Goal: Task Accomplishment & Management: Use online tool/utility

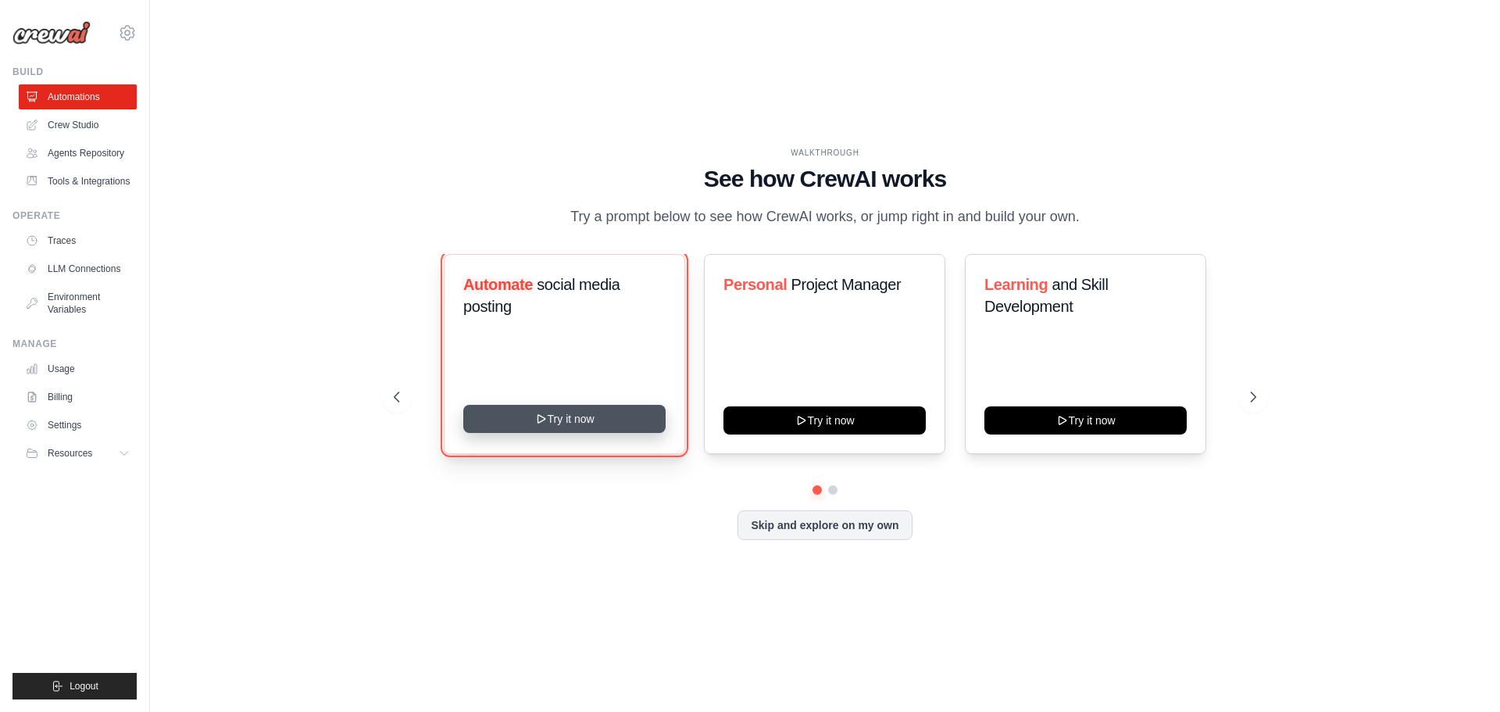
click at [571, 423] on button "Try it now" at bounding box center [564, 419] width 202 height 28
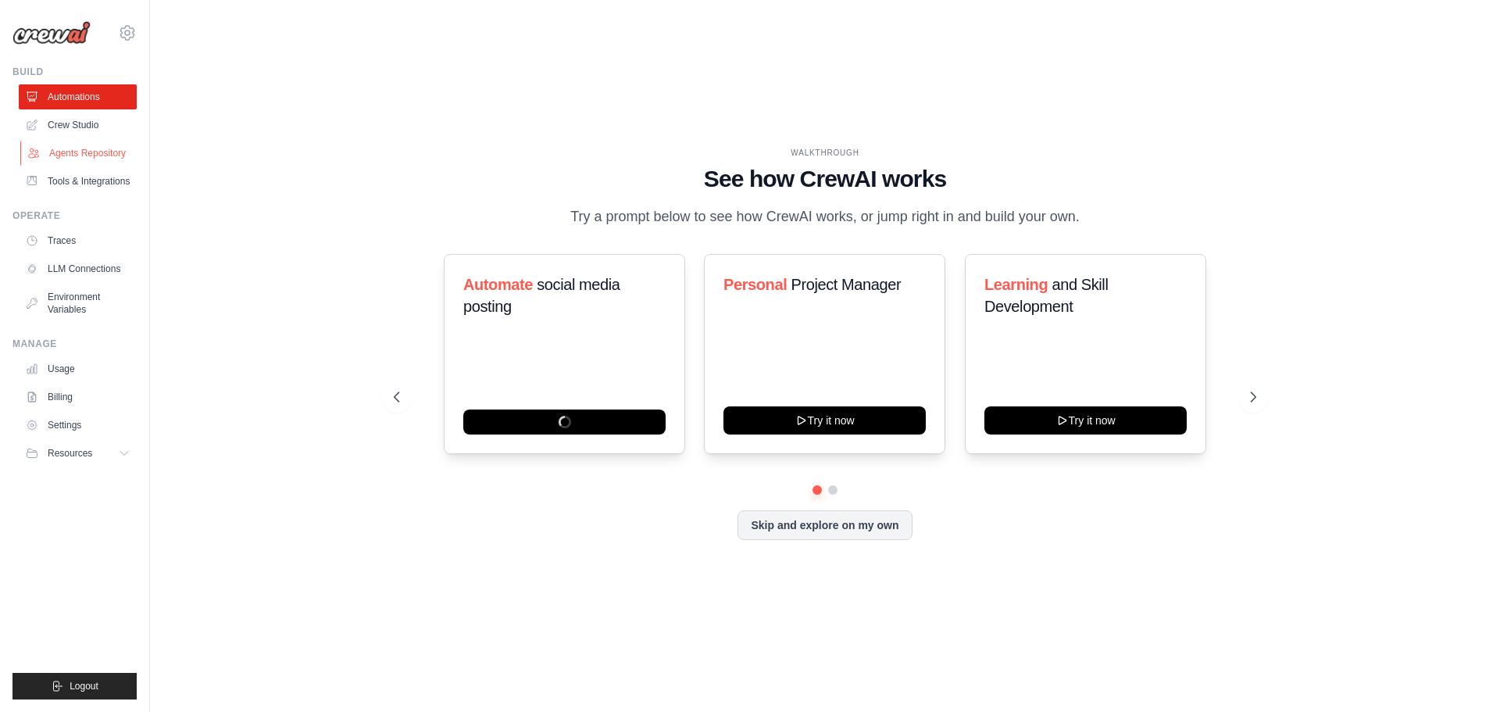
click at [98, 143] on link "Agents Repository" at bounding box center [79, 153] width 118 height 25
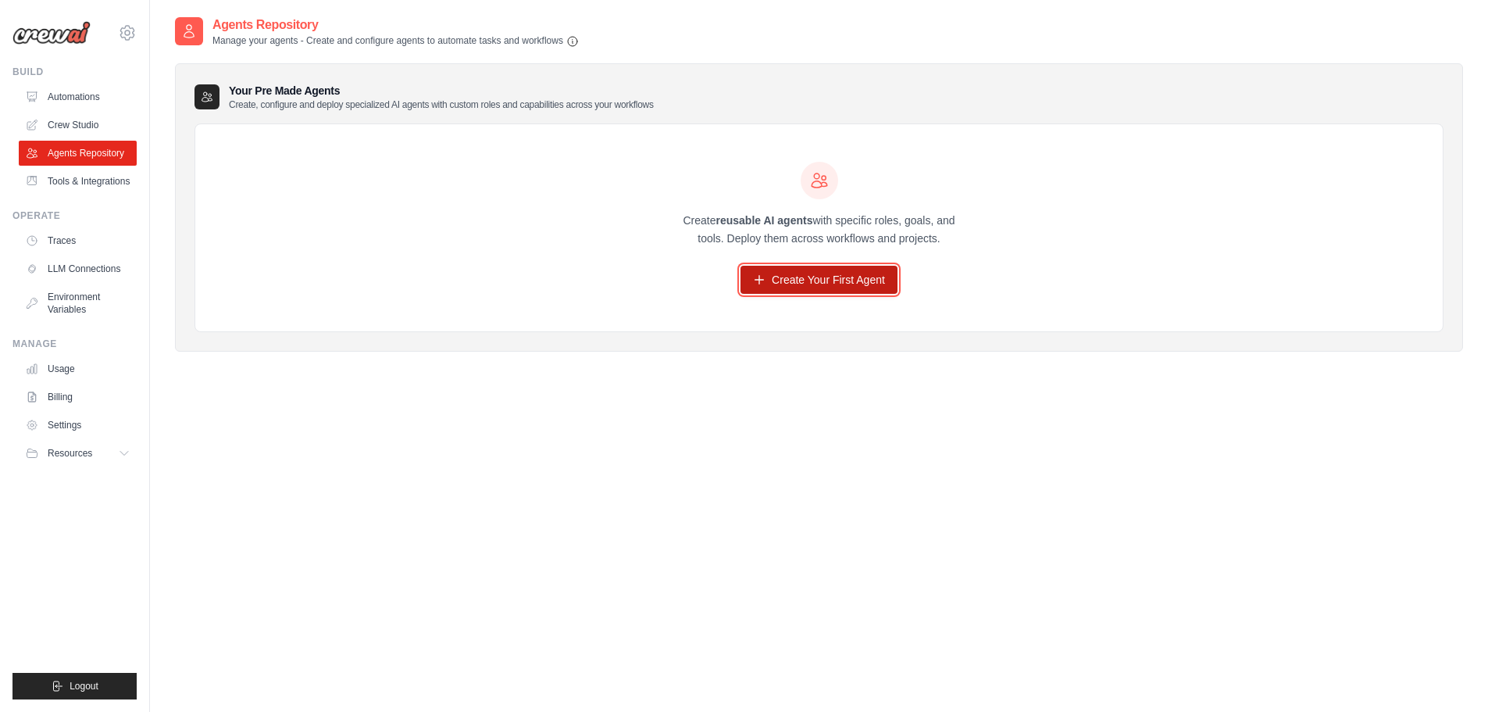
click at [746, 277] on link "Create Your First Agent" at bounding box center [819, 280] width 157 height 28
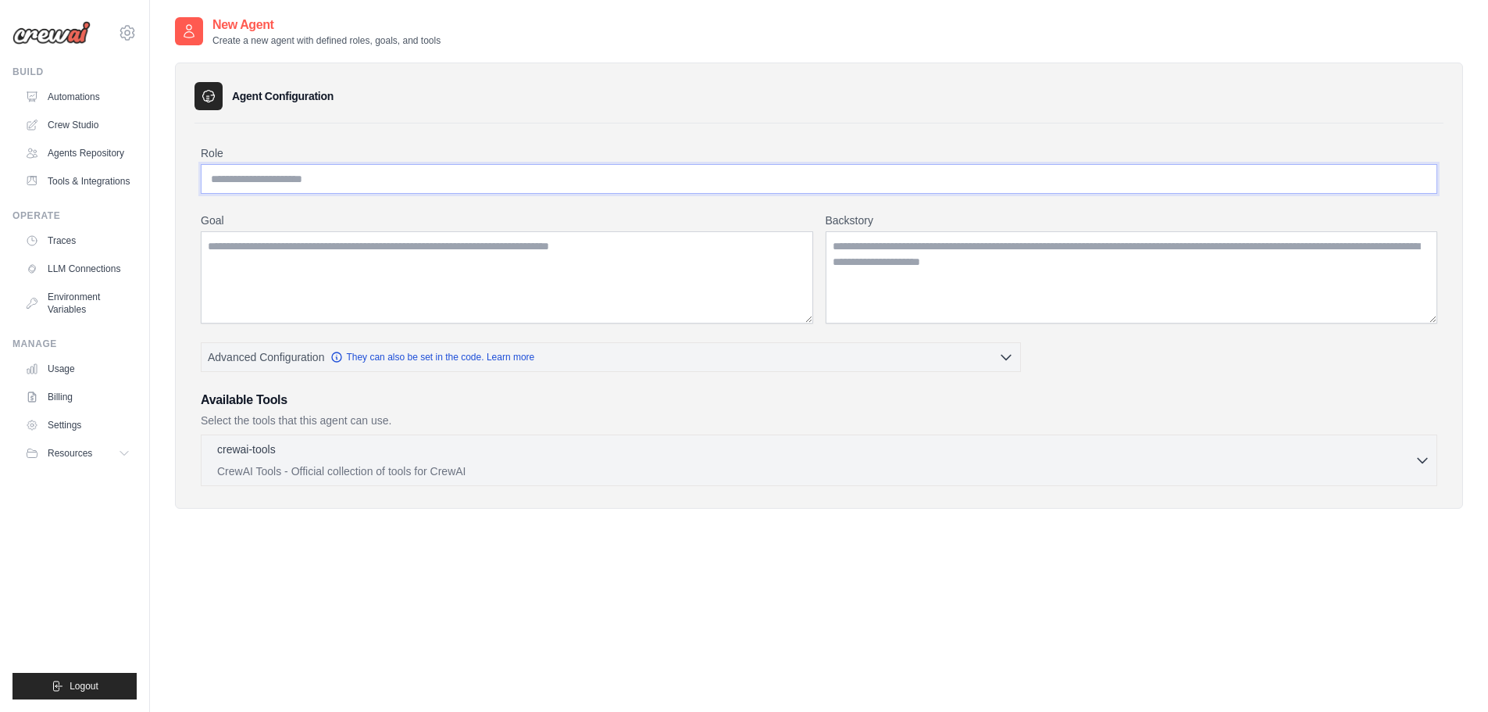
click at [220, 164] on input "Role" at bounding box center [819, 179] width 1237 height 30
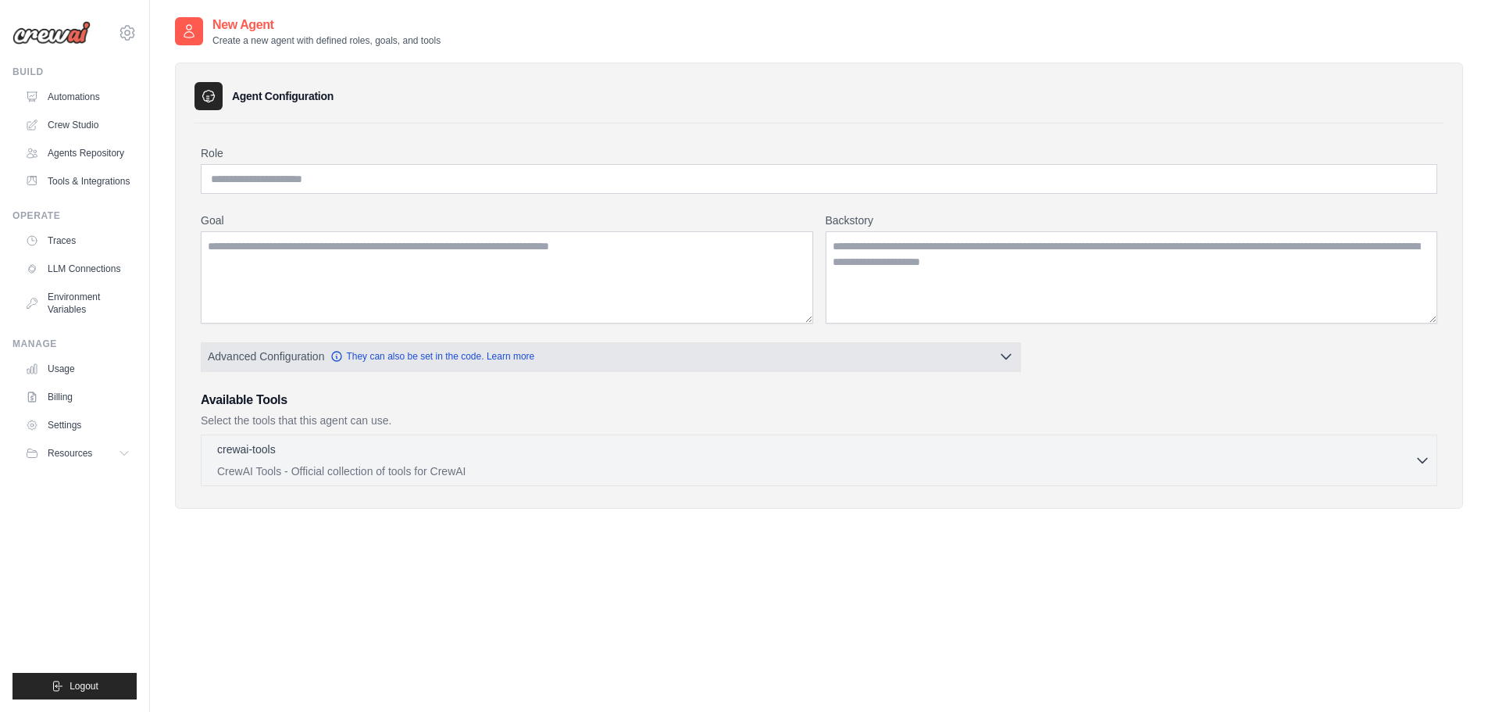
click at [618, 359] on button "Advanced Configuration They can also be set in the code. Learn more" at bounding box center [611, 356] width 819 height 28
click at [1013, 359] on icon "button" at bounding box center [1006, 356] width 16 height 16
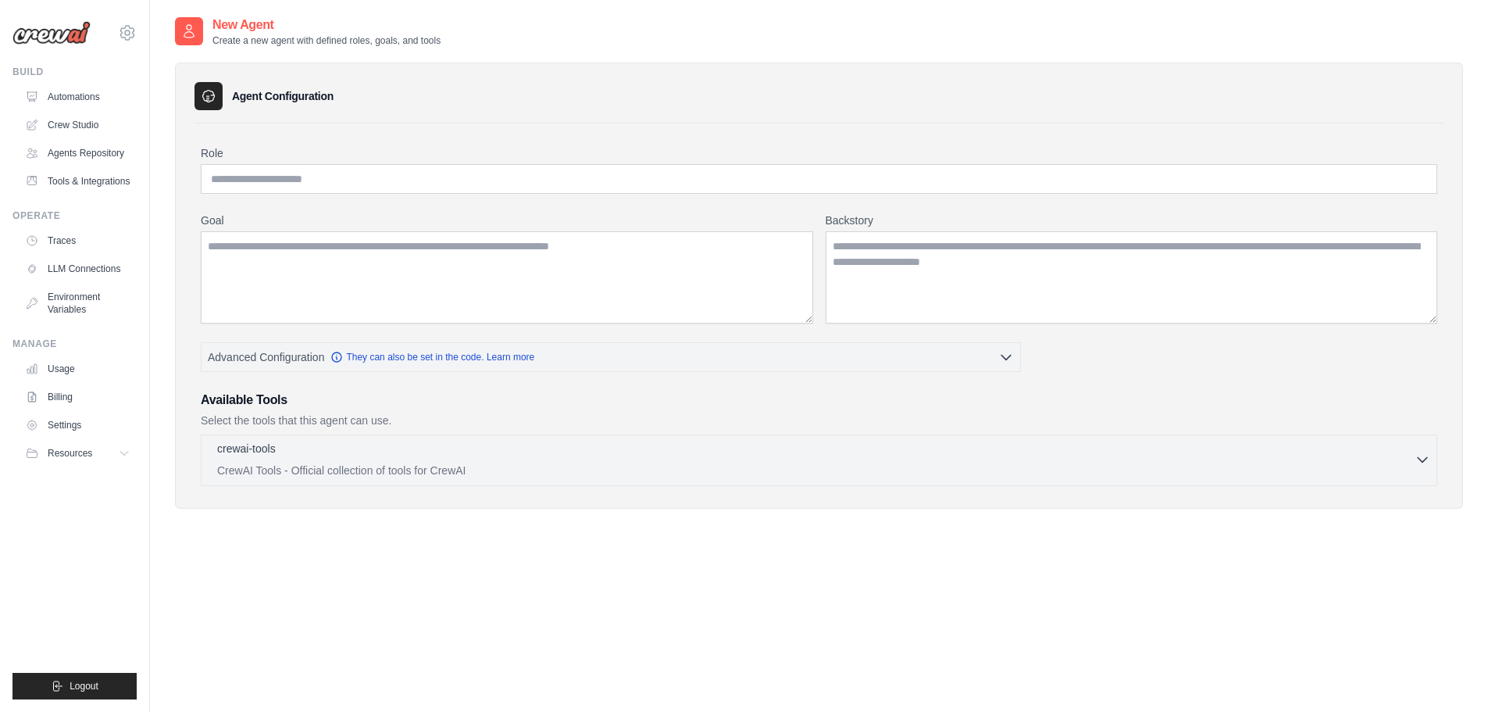
click at [949, 450] on div "crewai-tools 0 selected" at bounding box center [816, 450] width 1198 height 19
click at [1426, 452] on icon "button" at bounding box center [1423, 460] width 16 height 16
click at [1195, 390] on div "Role Goal [GEOGRAPHIC_DATA] Advanced Configuration They can also be set in the …" at bounding box center [819, 315] width 1237 height 341
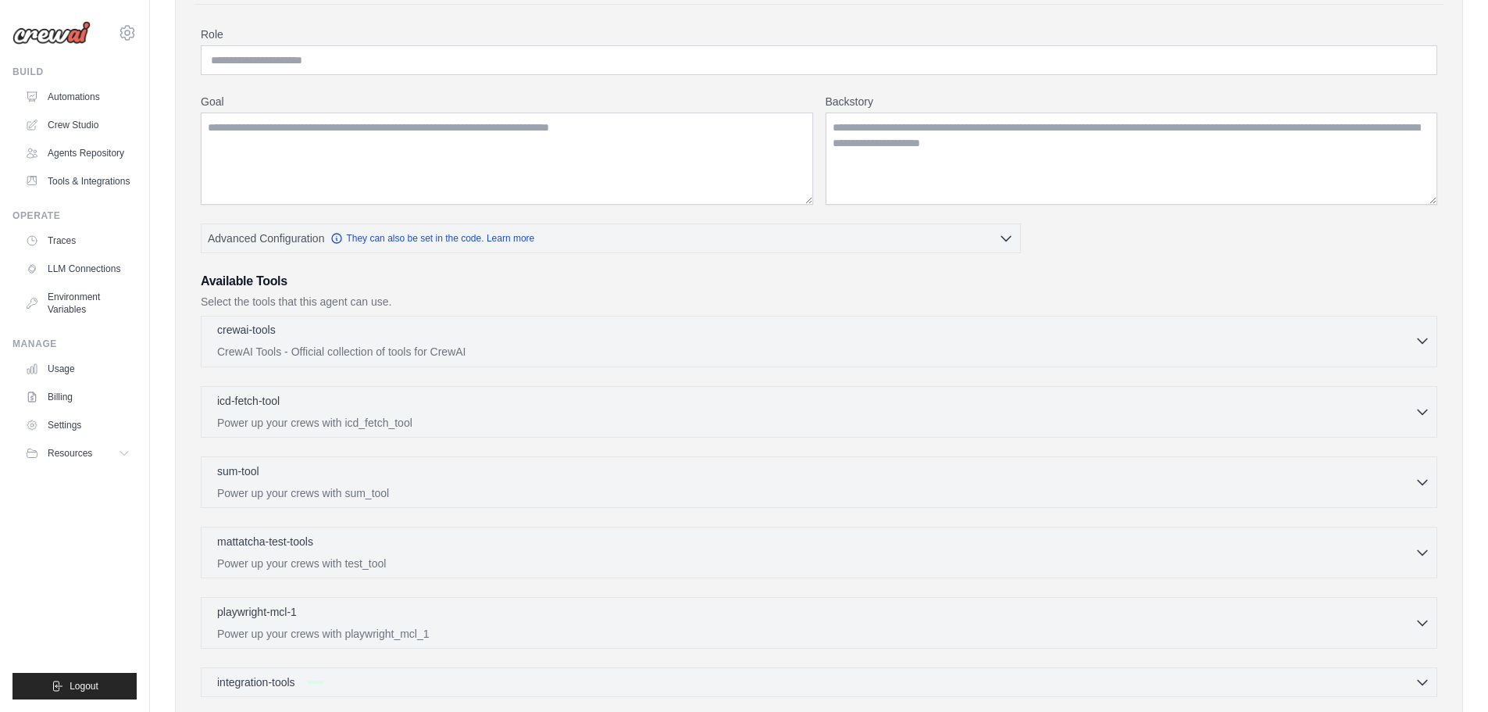
scroll to position [167, 0]
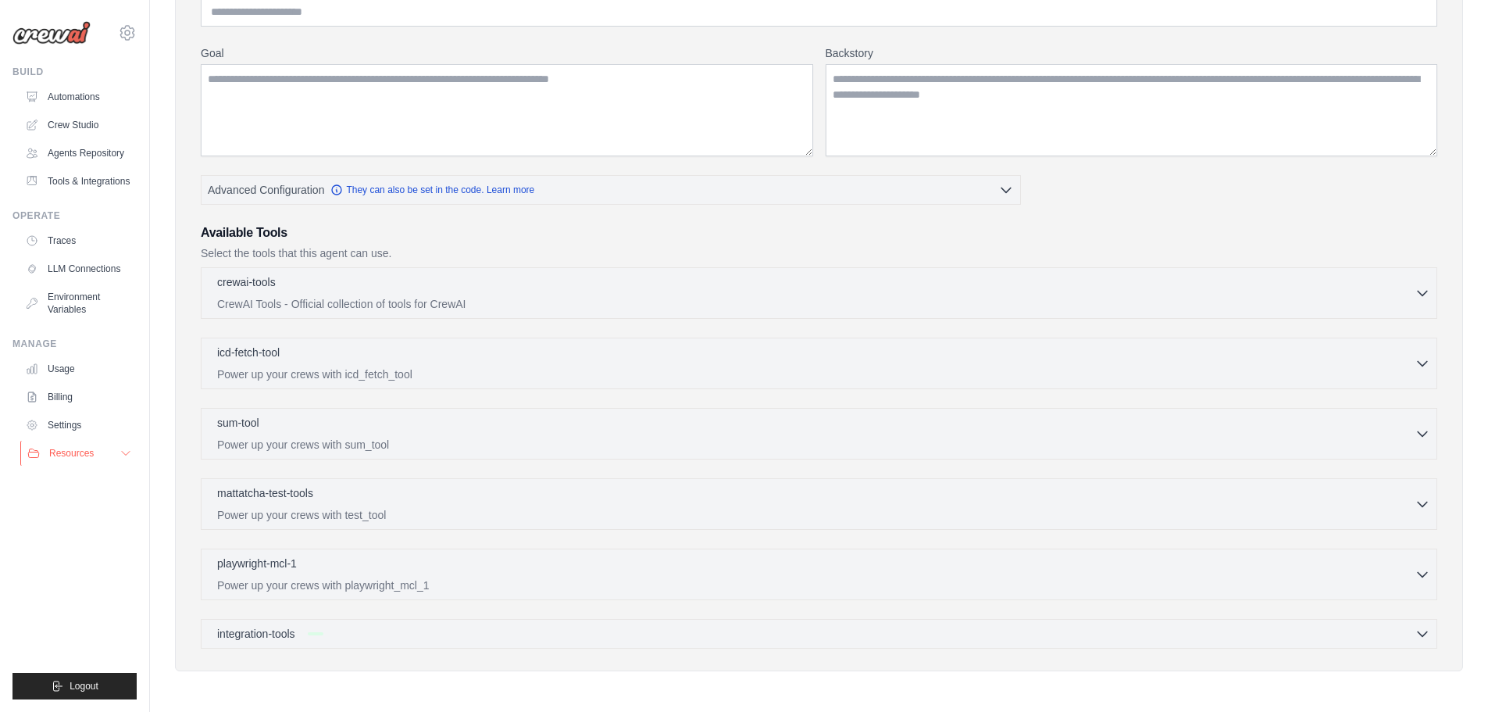
click at [43, 448] on div "Resources" at bounding box center [60, 453] width 66 height 12
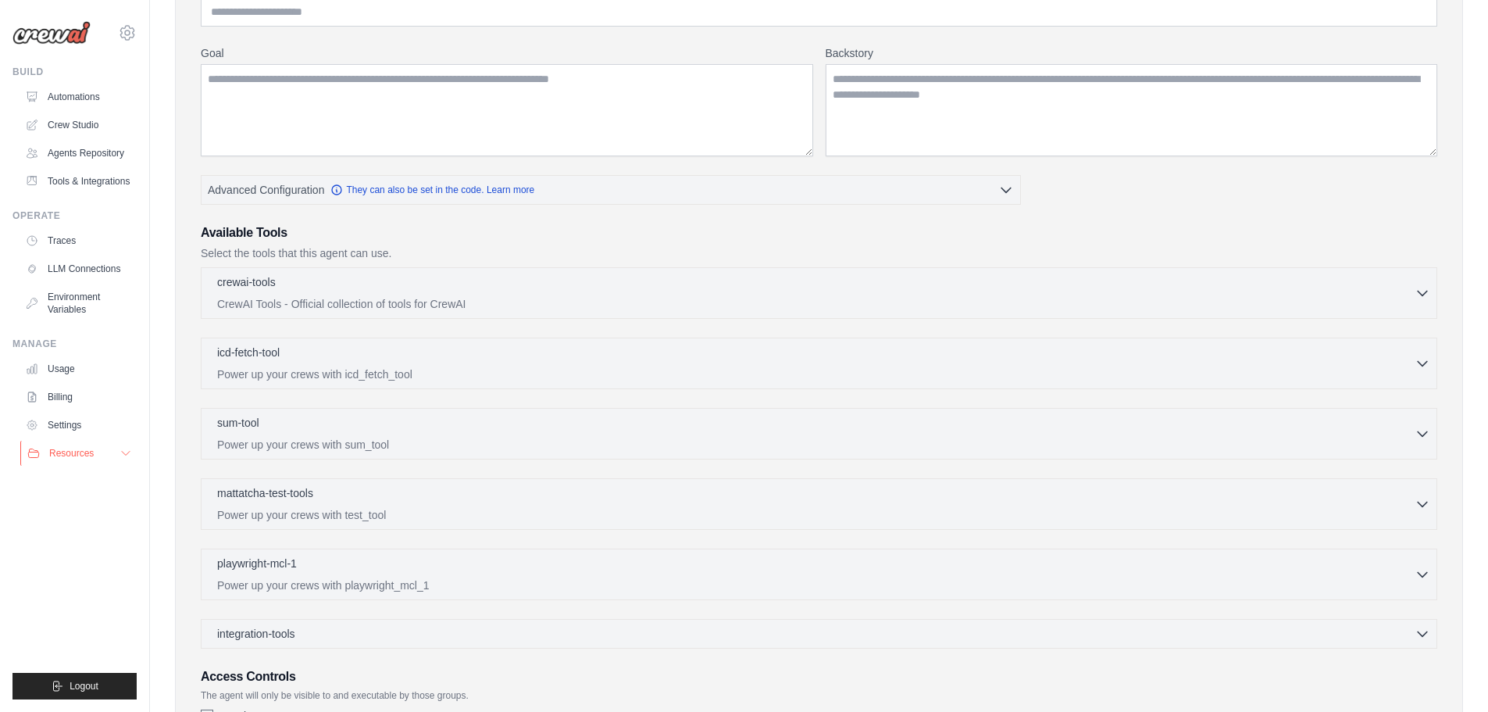
scroll to position [0, 0]
click at [129, 452] on icon at bounding box center [126, 454] width 8 height 4
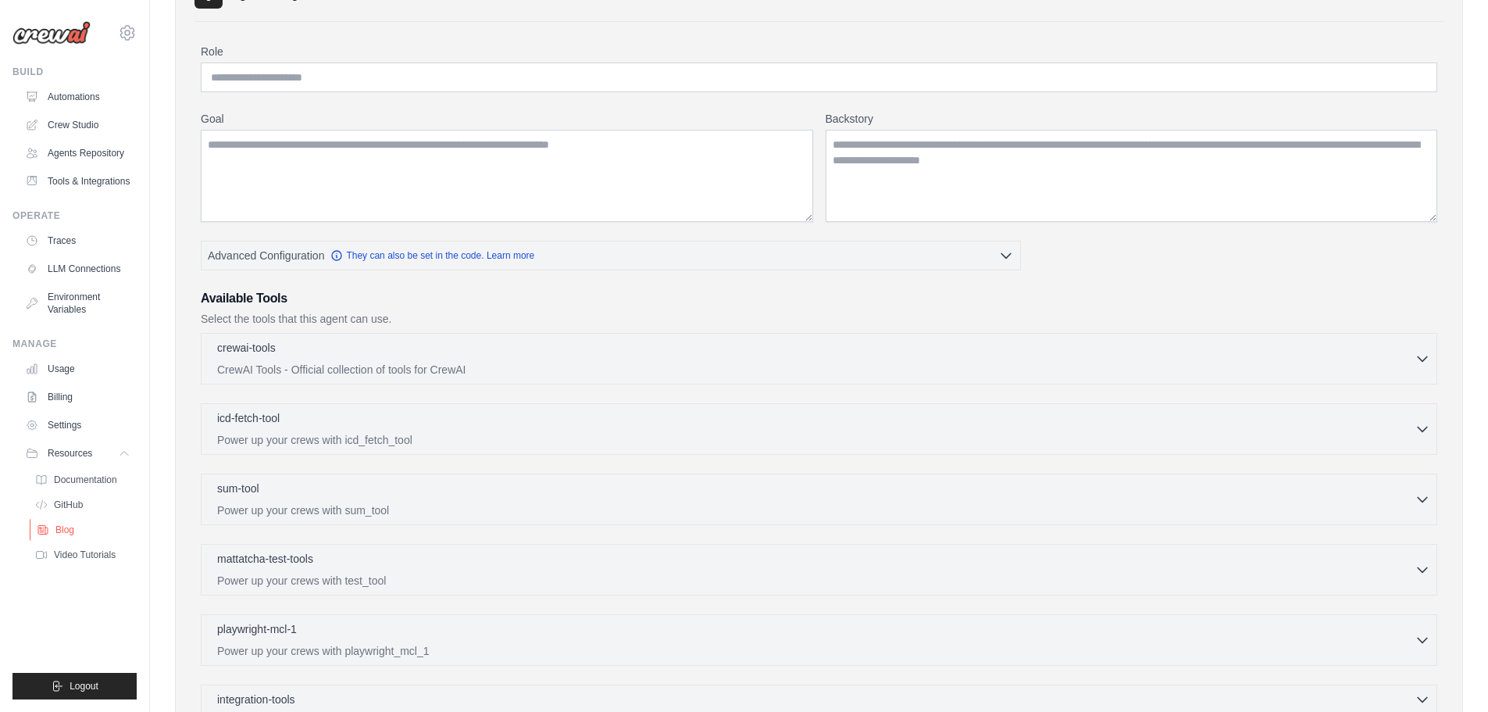
scroll to position [100, 0]
click at [66, 315] on link "Environment Variables" at bounding box center [79, 302] width 118 height 37
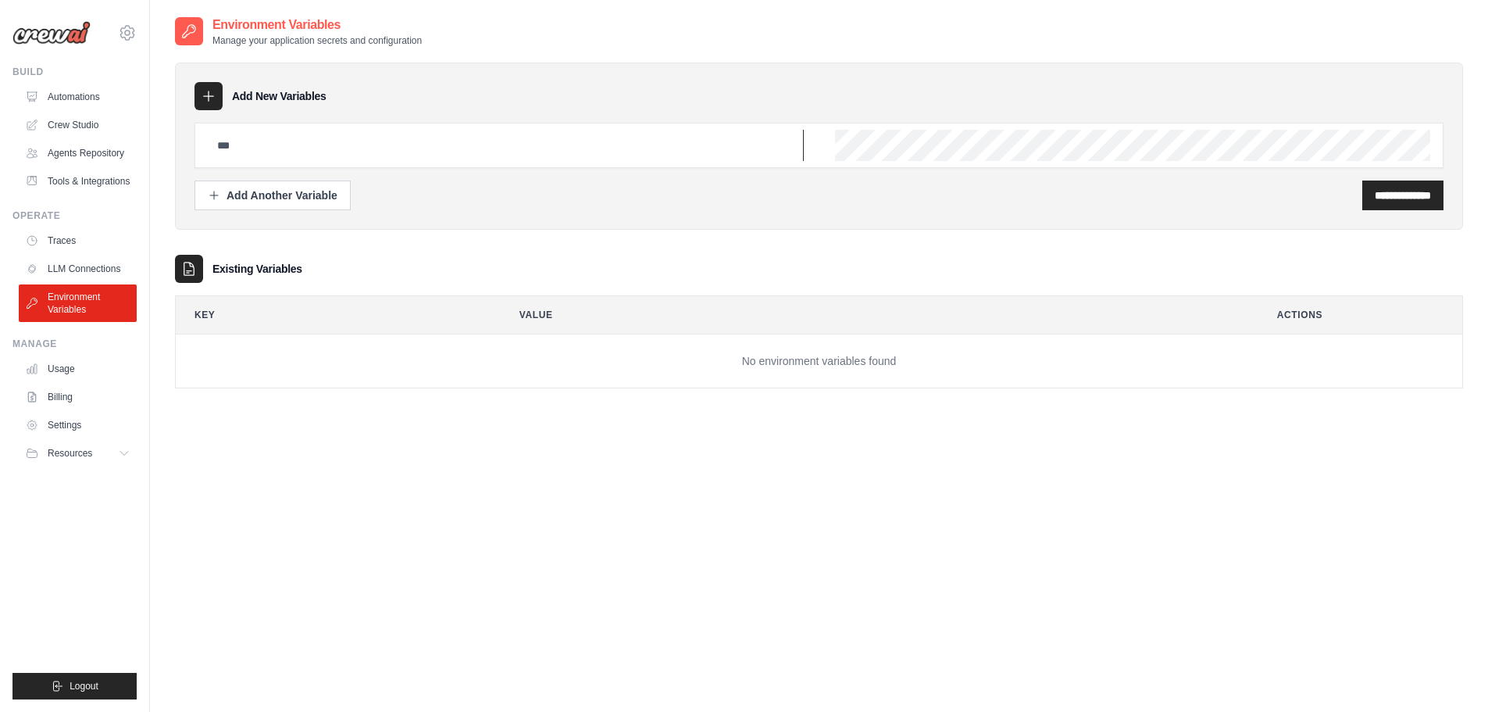
click at [277, 134] on input "text" at bounding box center [506, 145] width 596 height 31
click at [77, 266] on link "LLM Connections" at bounding box center [79, 268] width 118 height 25
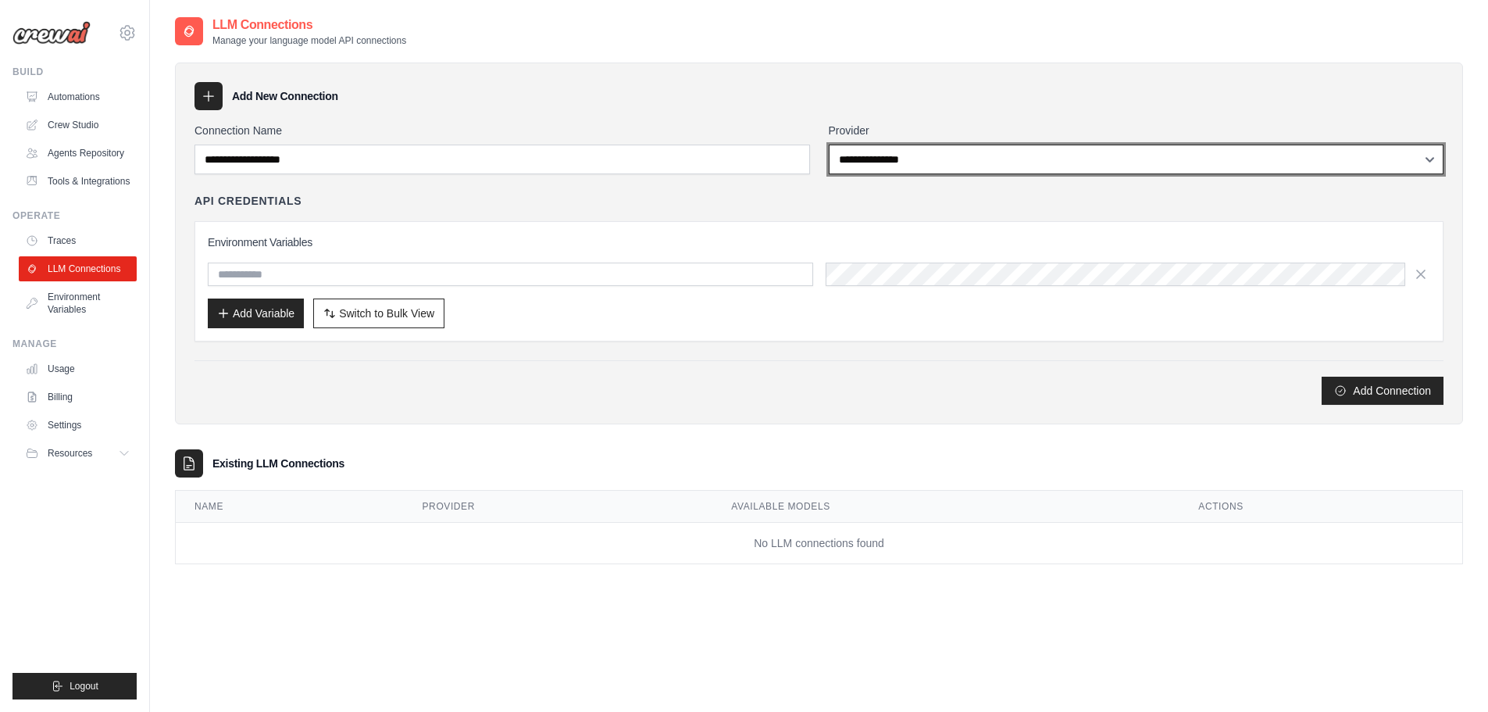
click at [970, 167] on select "**********" at bounding box center [1137, 160] width 616 height 30
select select "****"
click at [829, 145] on select "**********" at bounding box center [1137, 160] width 616 height 30
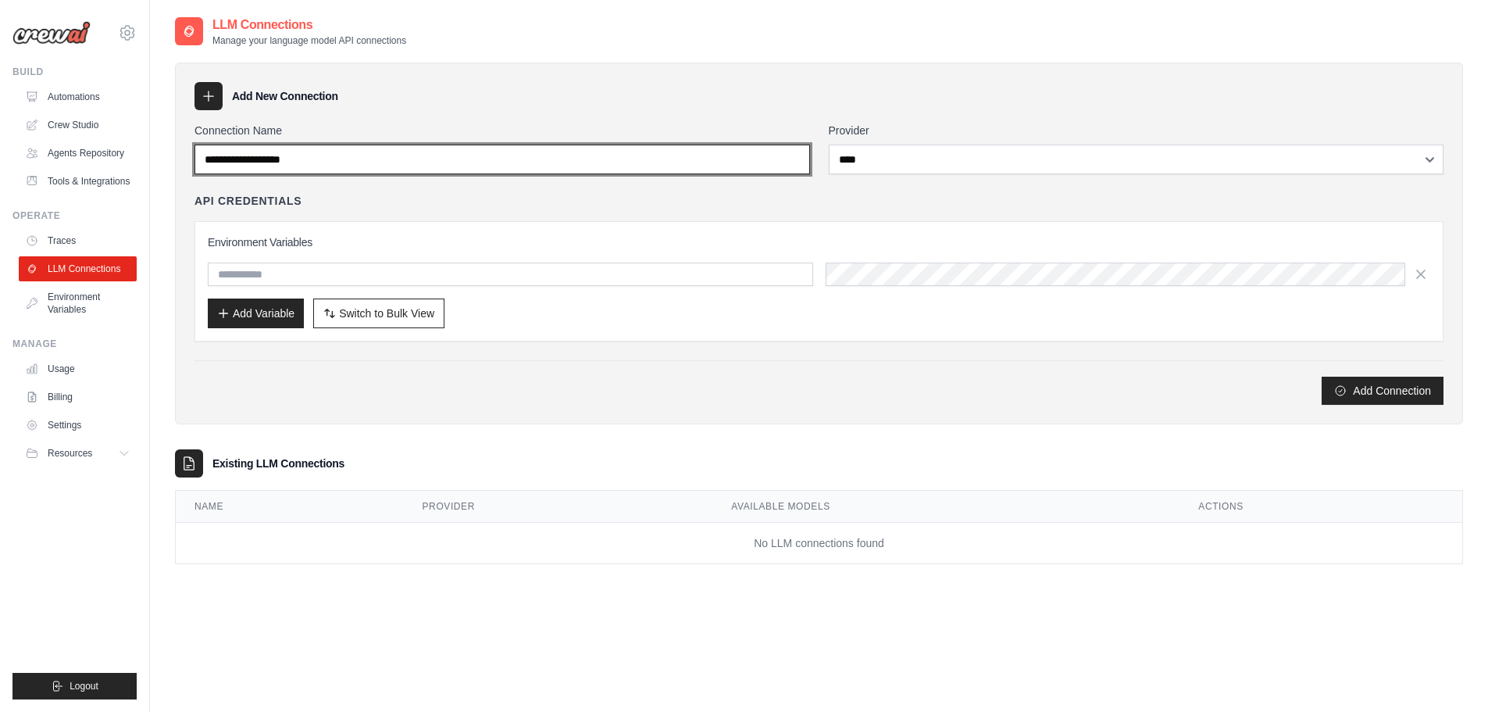
click at [653, 168] on input "Connection Name" at bounding box center [503, 160] width 616 height 30
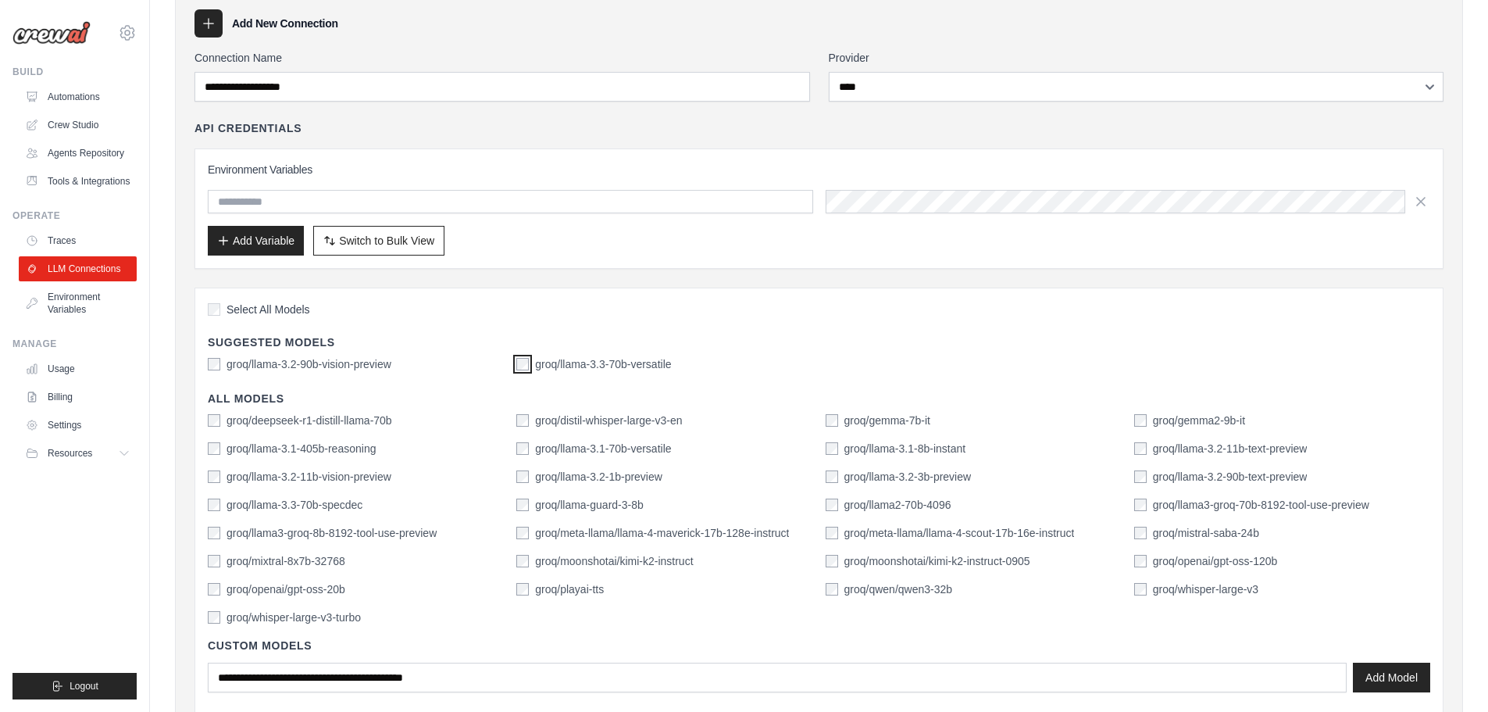
scroll to position [72, 0]
click at [76, 164] on link "Agents Repository" at bounding box center [79, 153] width 118 height 25
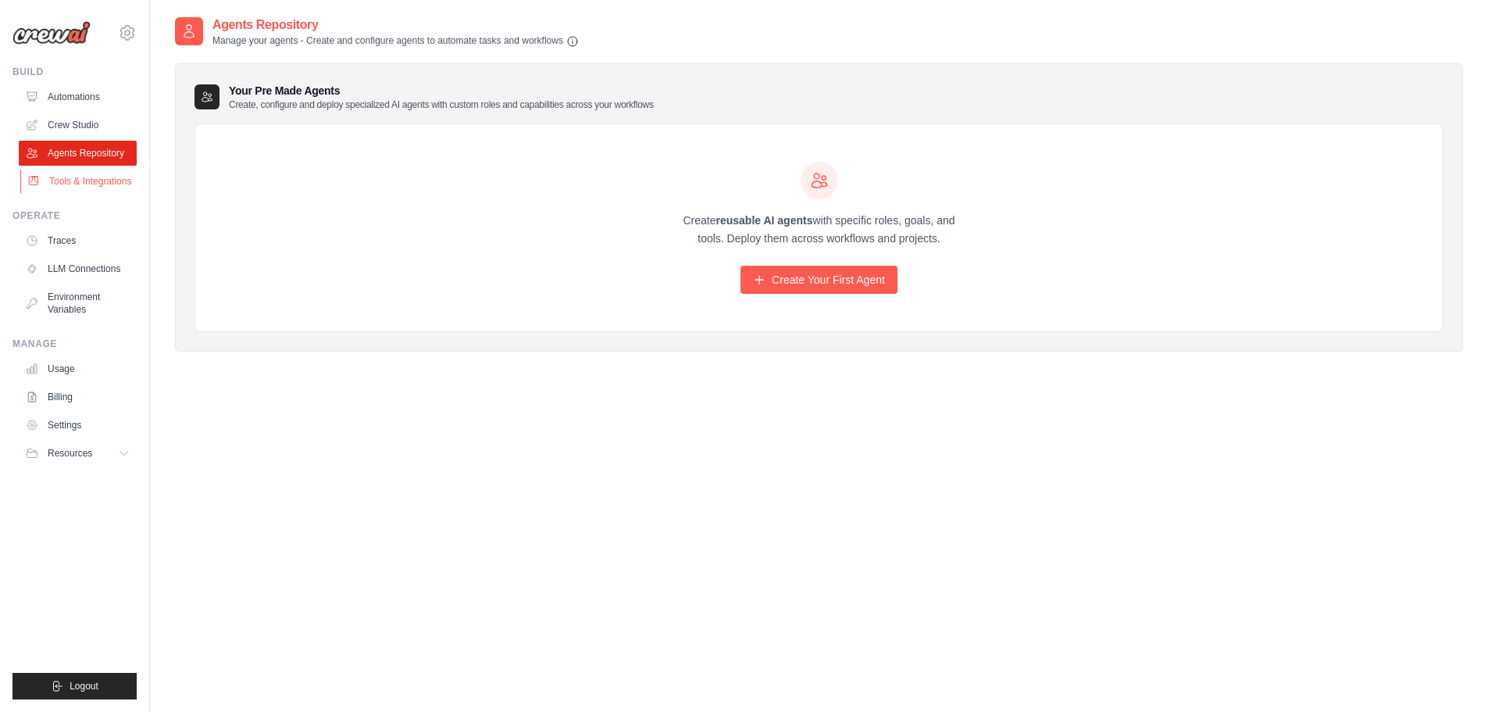
click at [95, 184] on link "Tools & Integrations" at bounding box center [79, 181] width 118 height 25
click at [73, 182] on link "Tools & Integrations" at bounding box center [79, 181] width 118 height 25
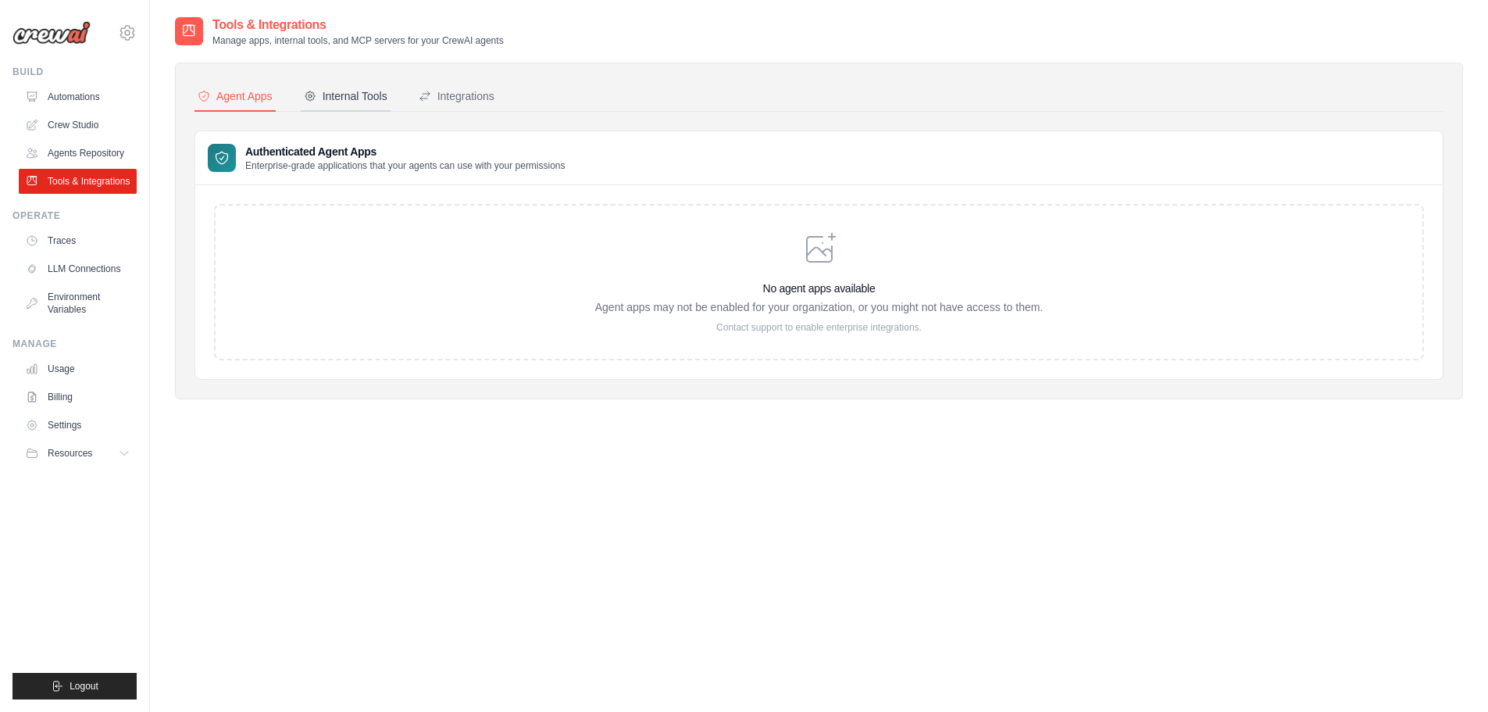
click at [363, 103] on div "Internal Tools" at bounding box center [346, 96] width 84 height 16
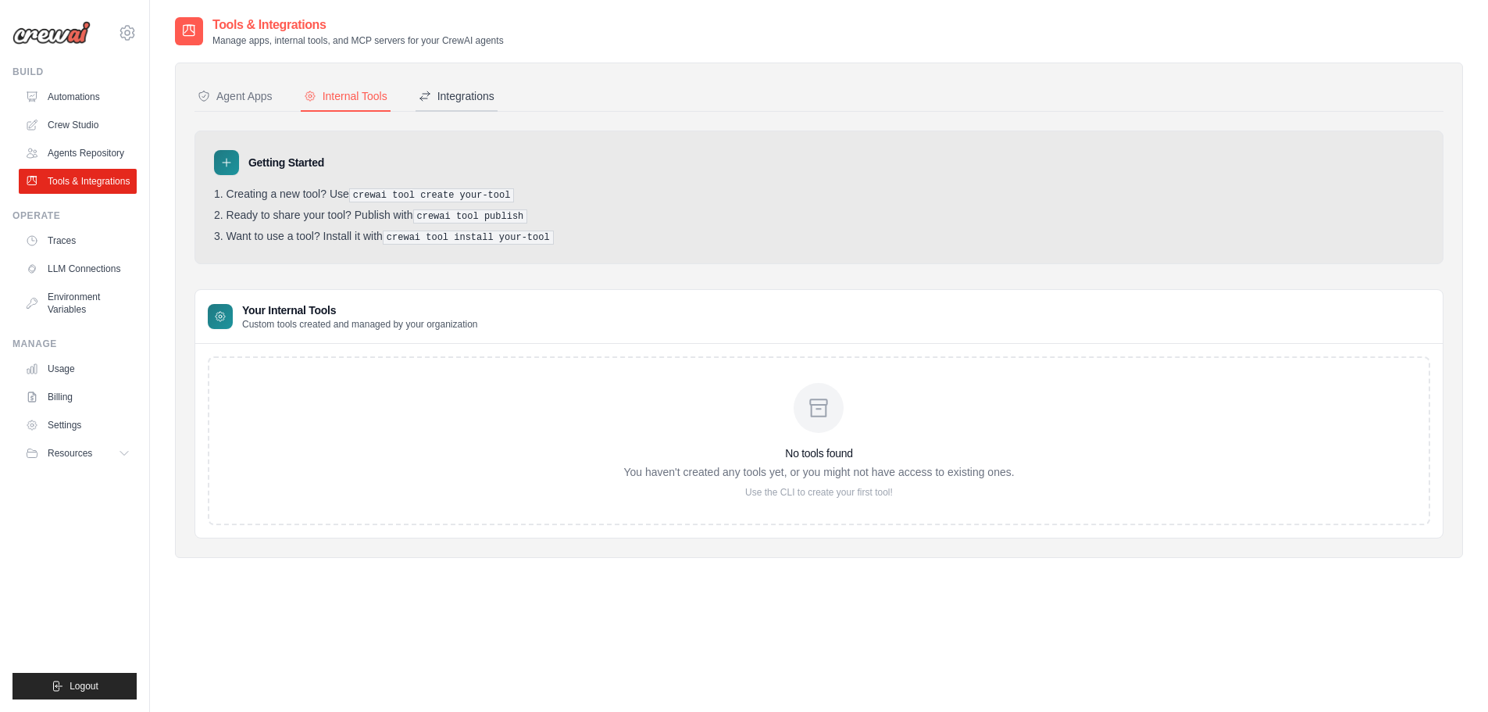
click at [475, 94] on div "Integrations" at bounding box center [457, 96] width 76 height 16
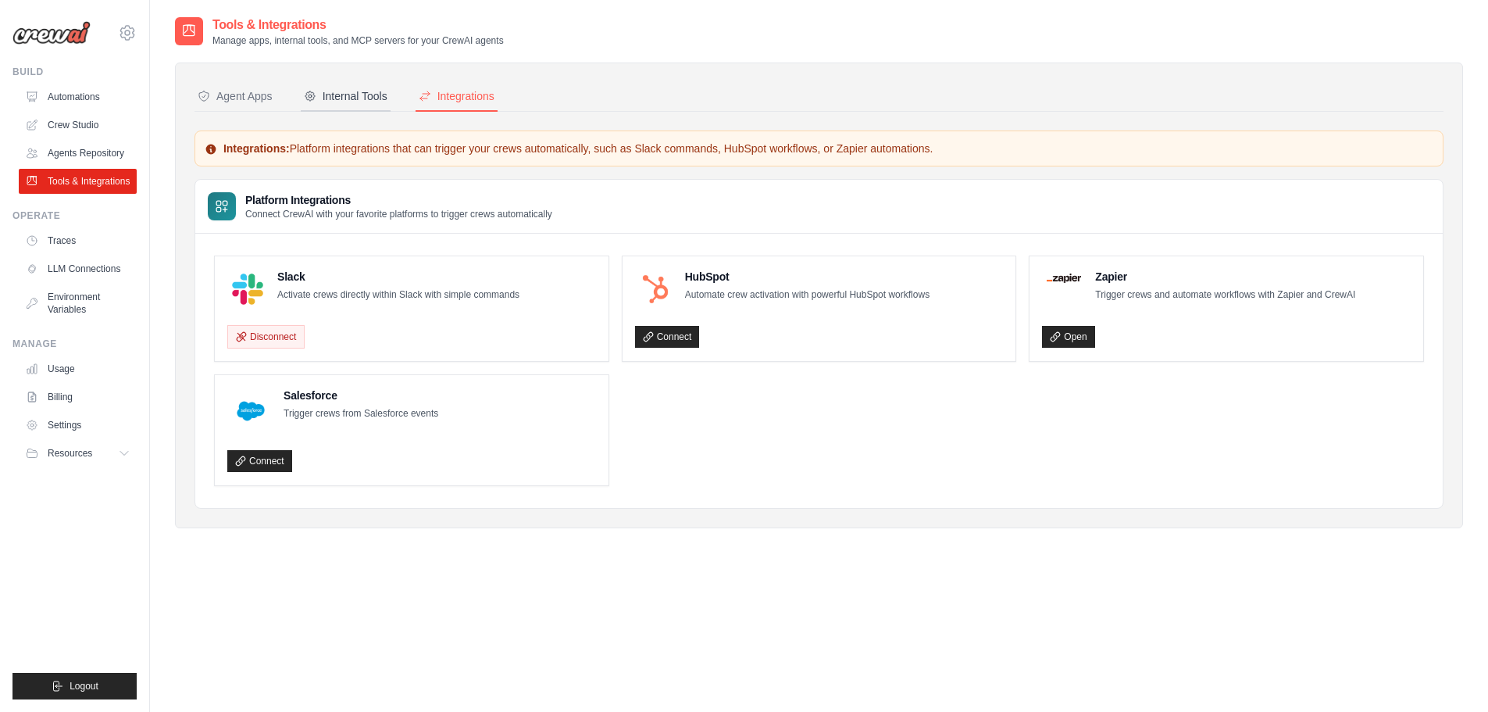
click at [352, 100] on div "Internal Tools" at bounding box center [346, 96] width 84 height 16
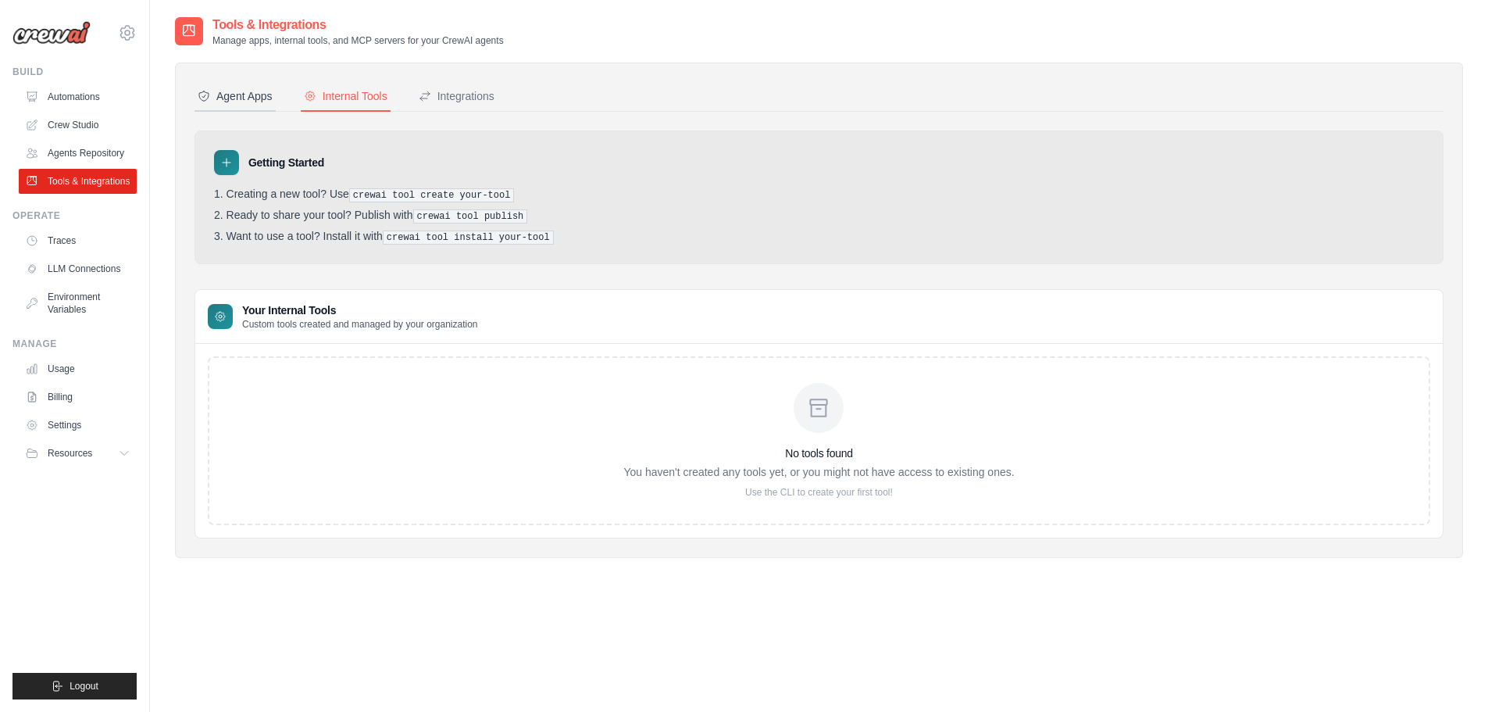
click at [227, 86] on button "Agent Apps" at bounding box center [235, 97] width 81 height 30
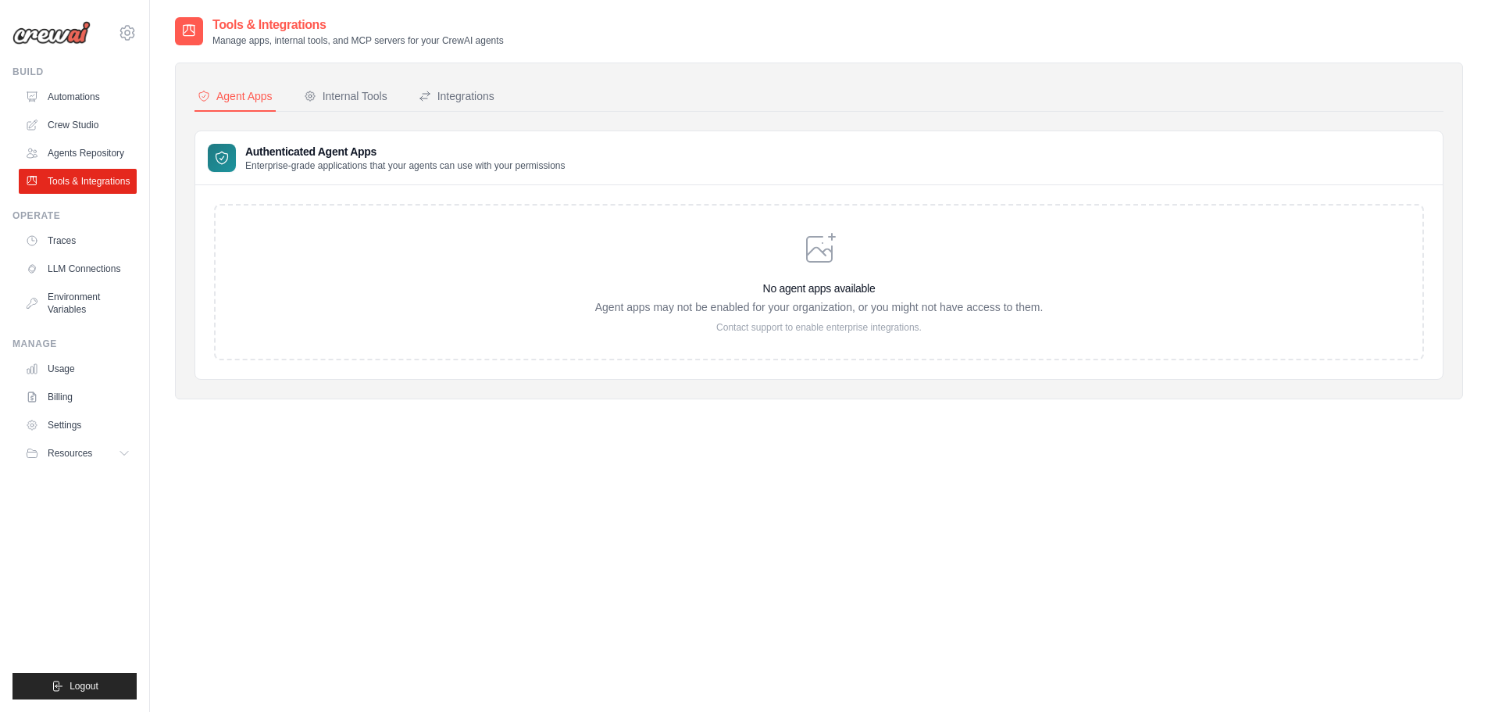
click at [808, 246] on icon at bounding box center [819, 248] width 37 height 37
click at [374, 105] on button "Internal Tools" at bounding box center [346, 97] width 90 height 30
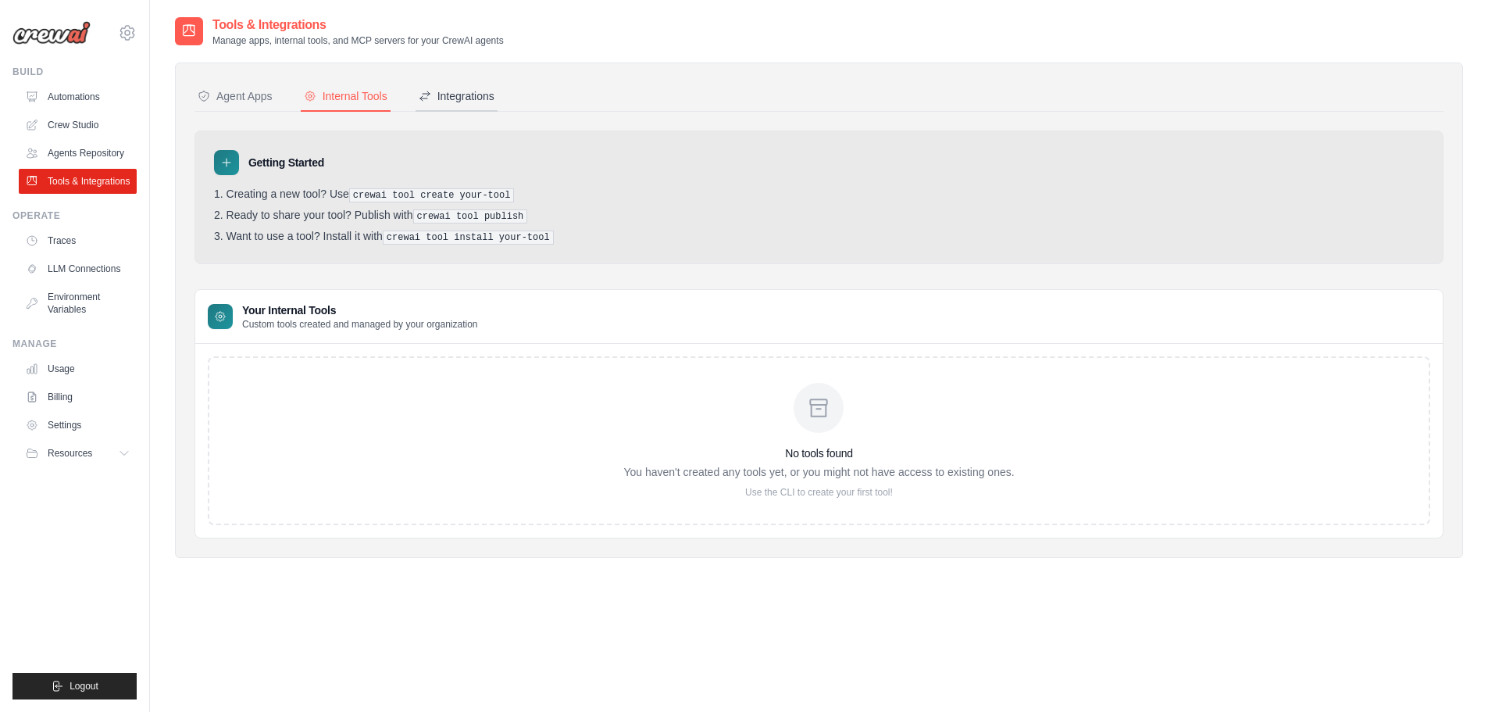
click at [470, 103] on div "Integrations" at bounding box center [457, 96] width 76 height 16
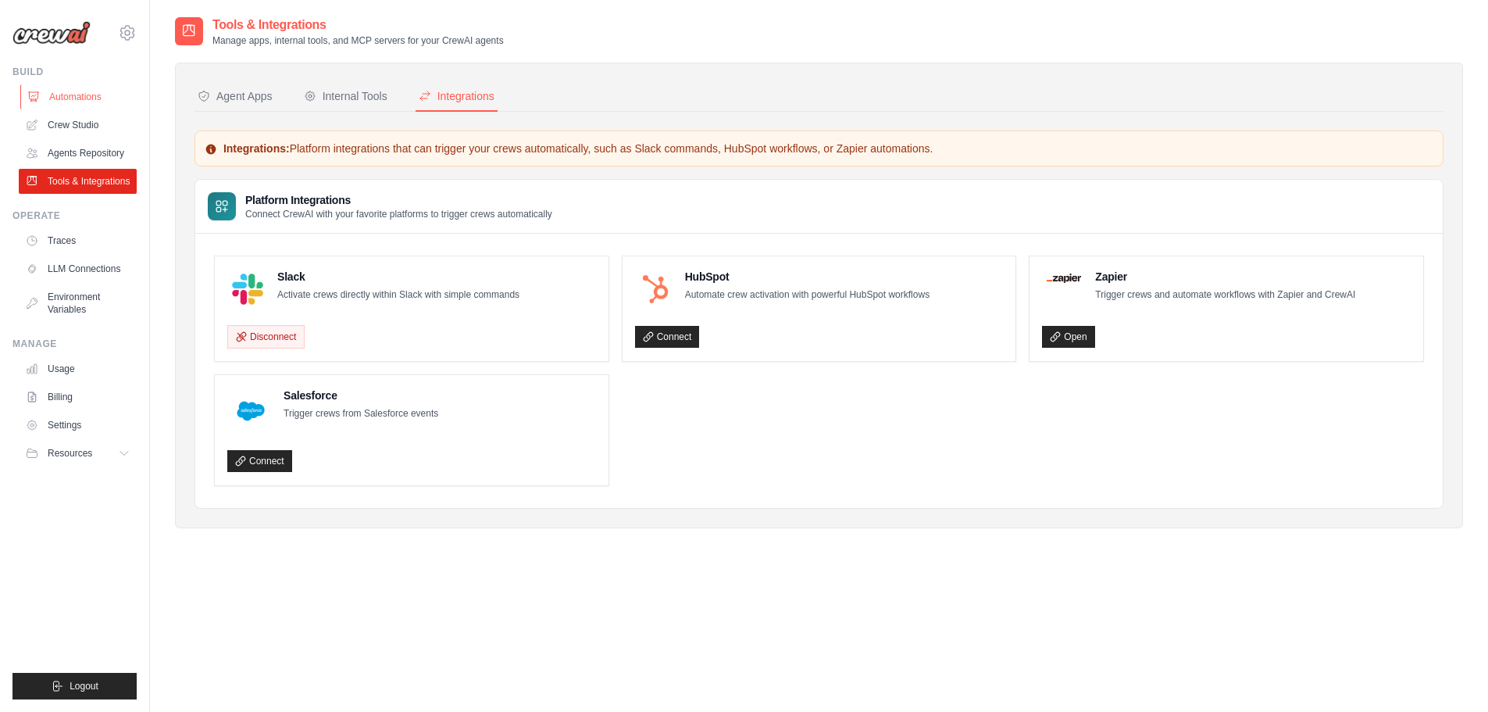
click at [62, 99] on link "Automations" at bounding box center [79, 96] width 118 height 25
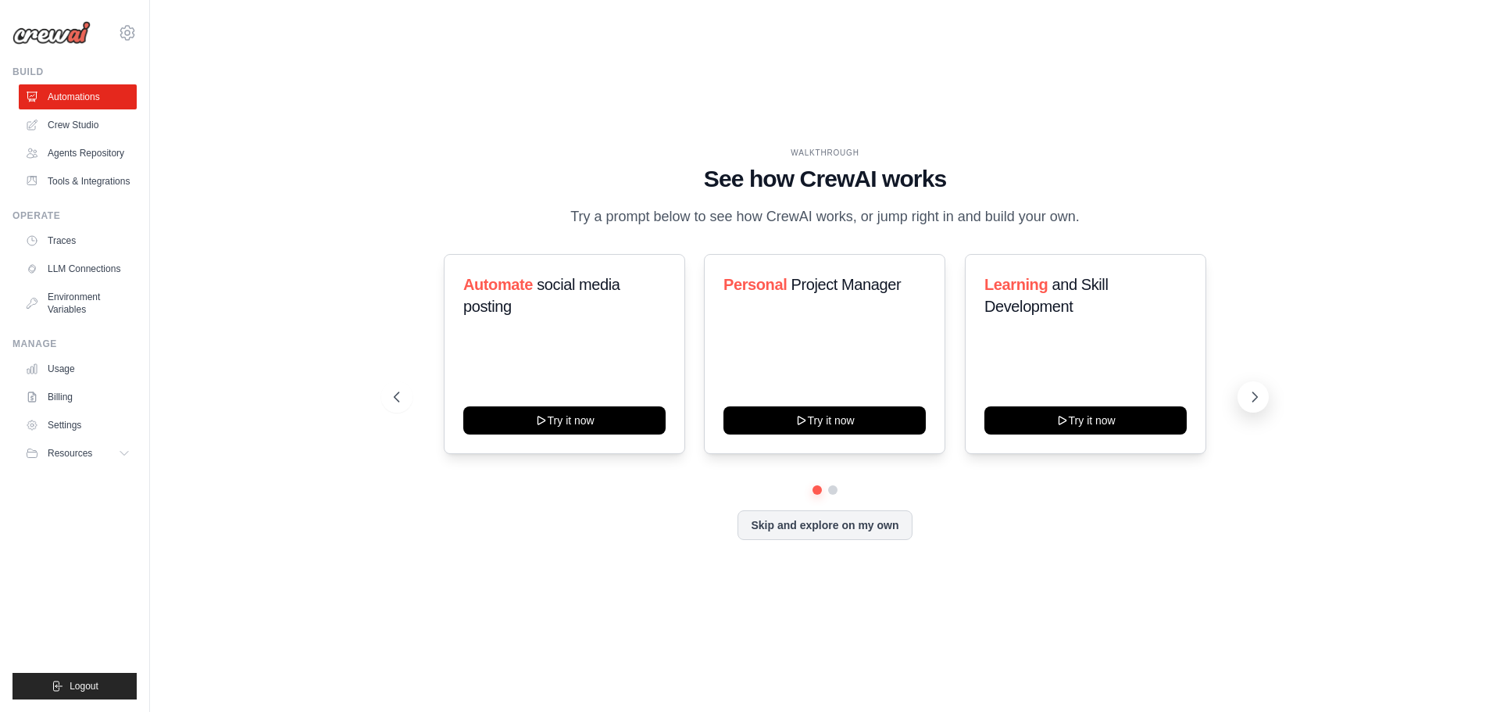
click at [1255, 393] on icon at bounding box center [1255, 397] width 16 height 16
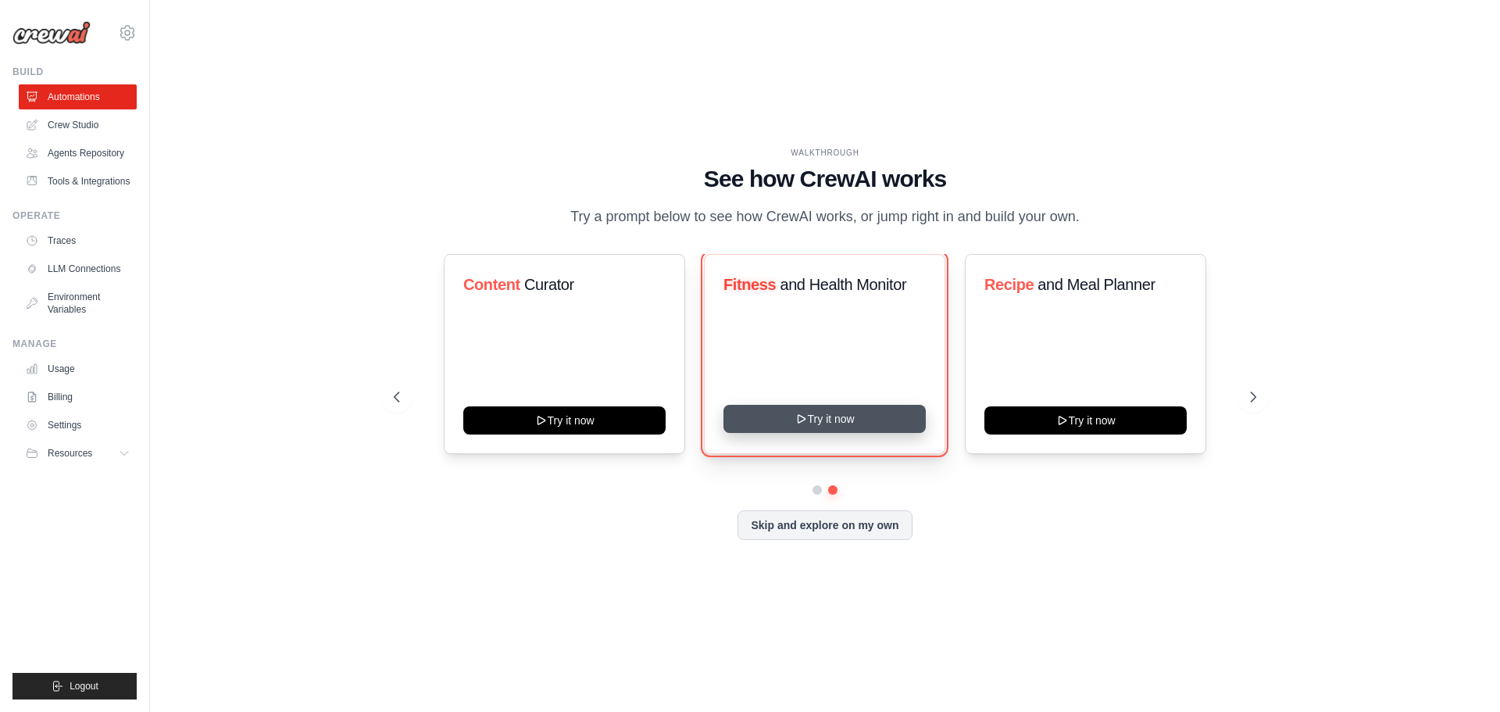
click at [823, 420] on button "Try it now" at bounding box center [824, 419] width 202 height 28
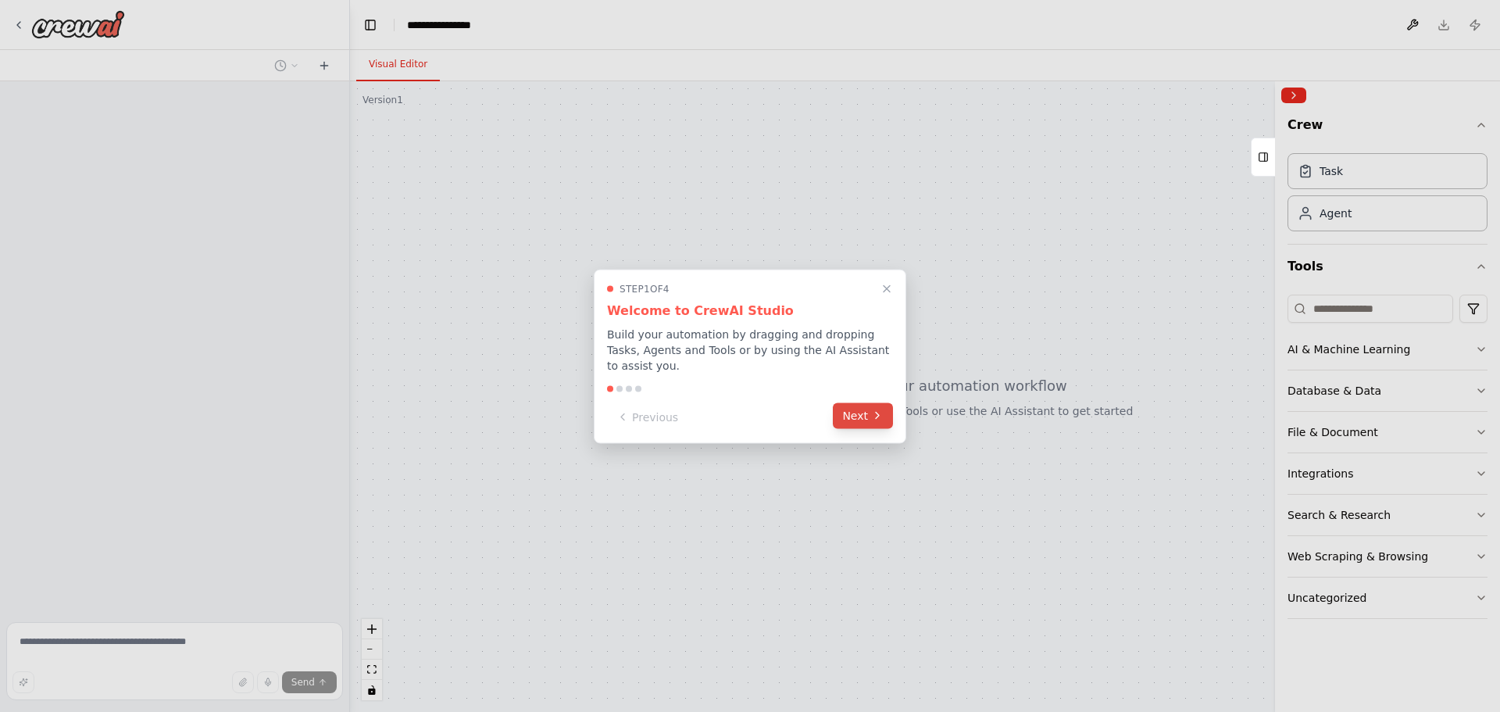
click at [864, 405] on button "Next" at bounding box center [863, 415] width 60 height 26
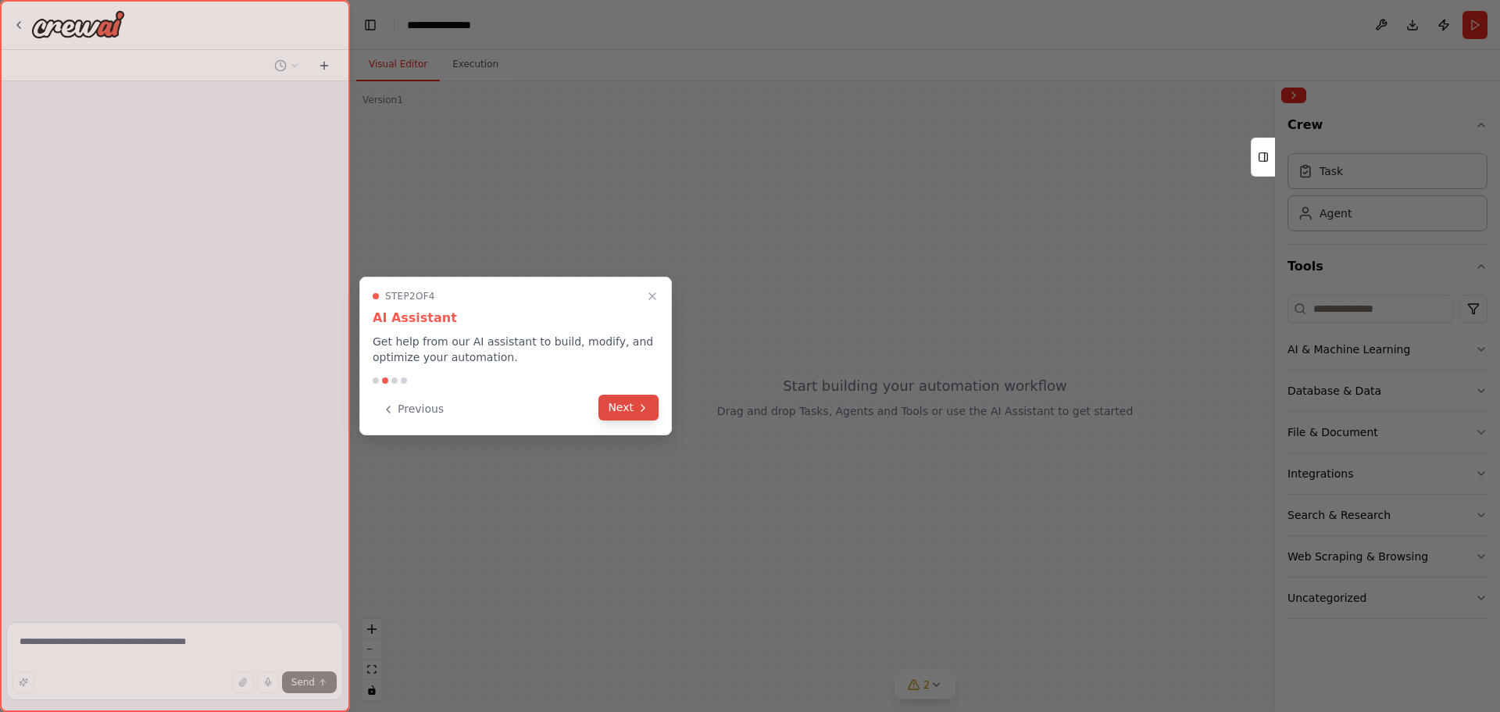
click at [629, 407] on button "Next" at bounding box center [628, 408] width 60 height 26
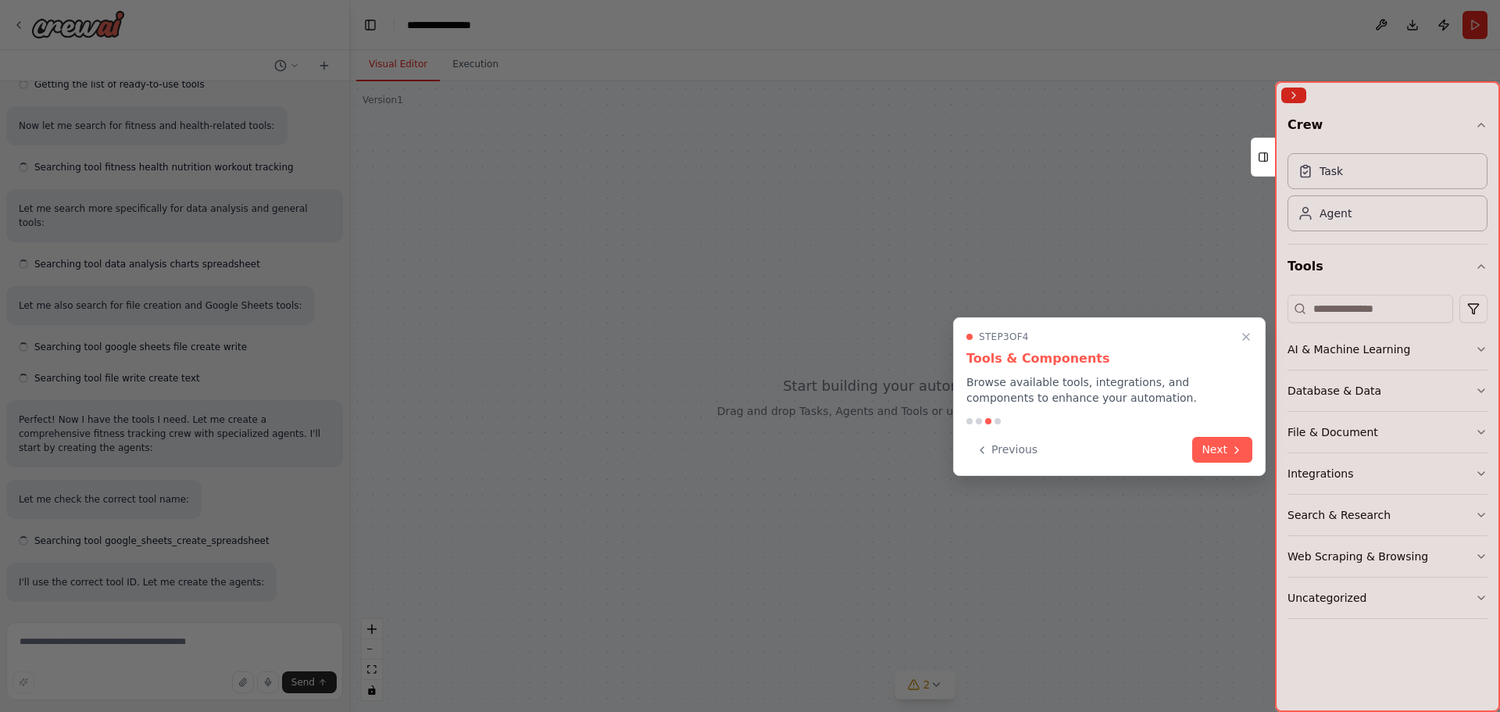
scroll to position [215, 0]
click at [1208, 461] on button "Next" at bounding box center [1222, 448] width 60 height 26
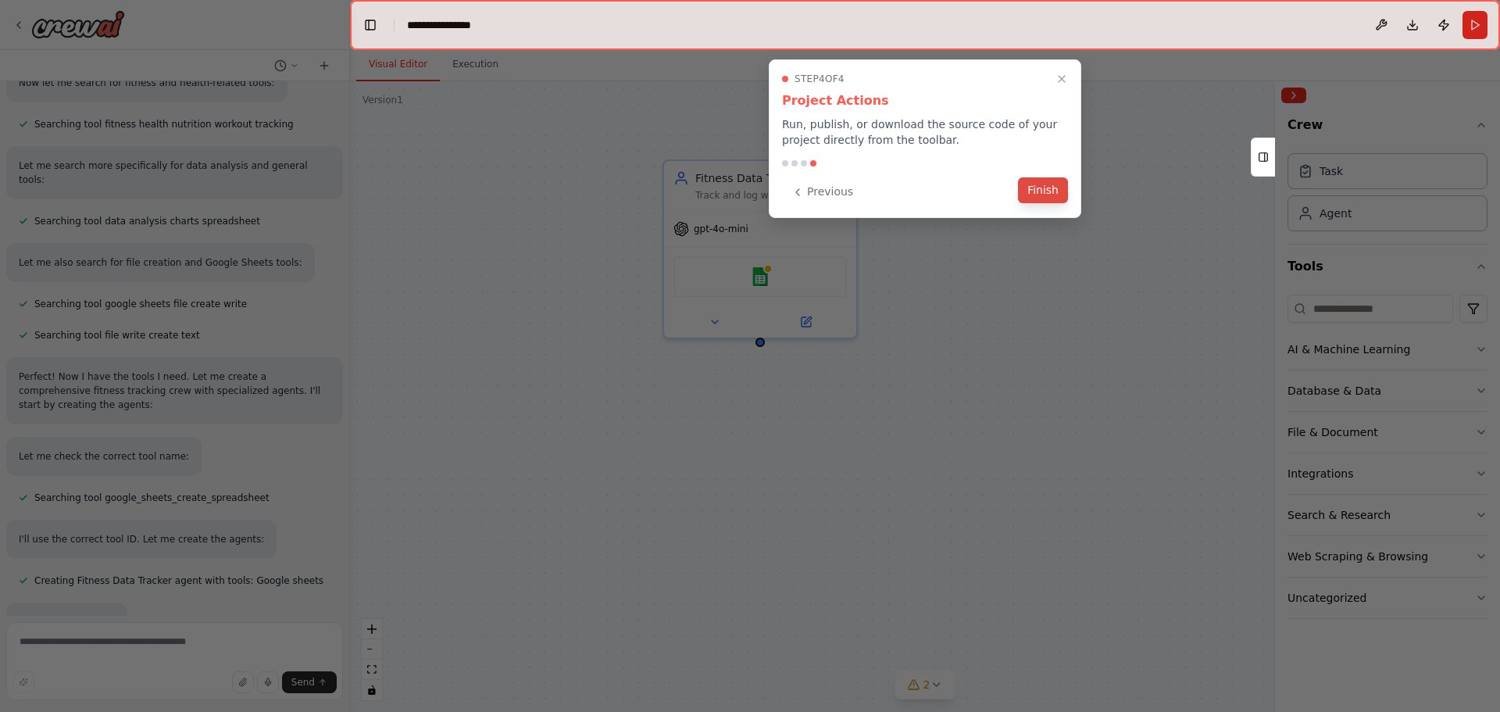
scroll to position [298, 0]
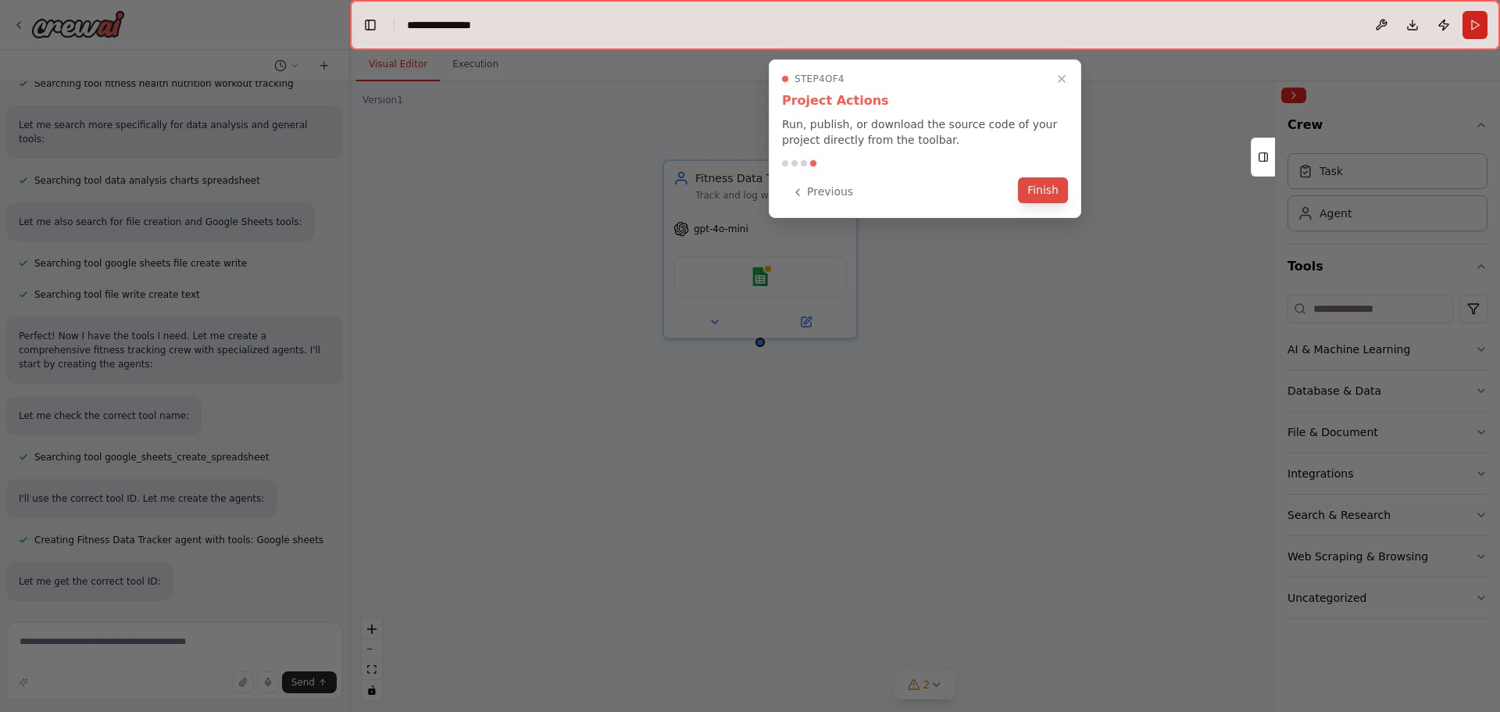
click at [1027, 192] on button "Finish" at bounding box center [1043, 190] width 50 height 26
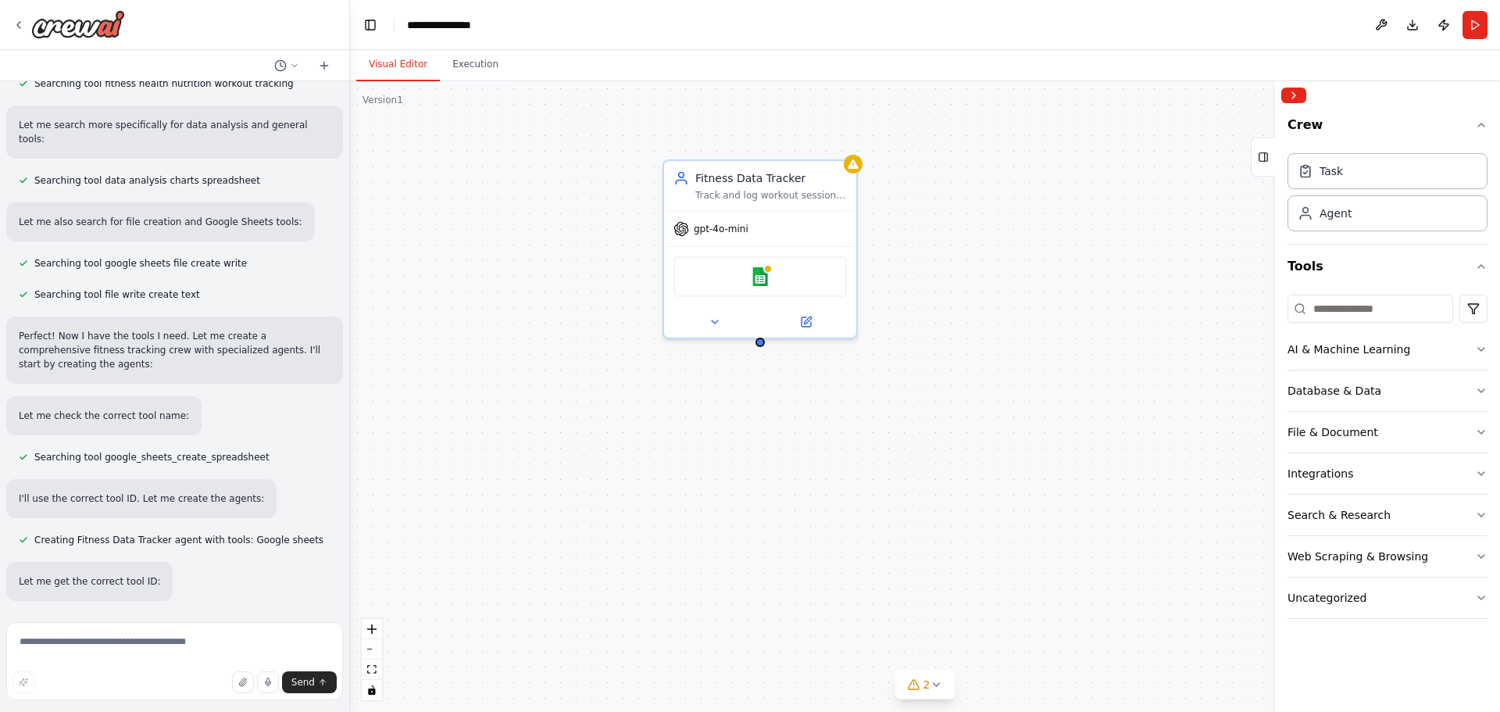
scroll to position [329, 0]
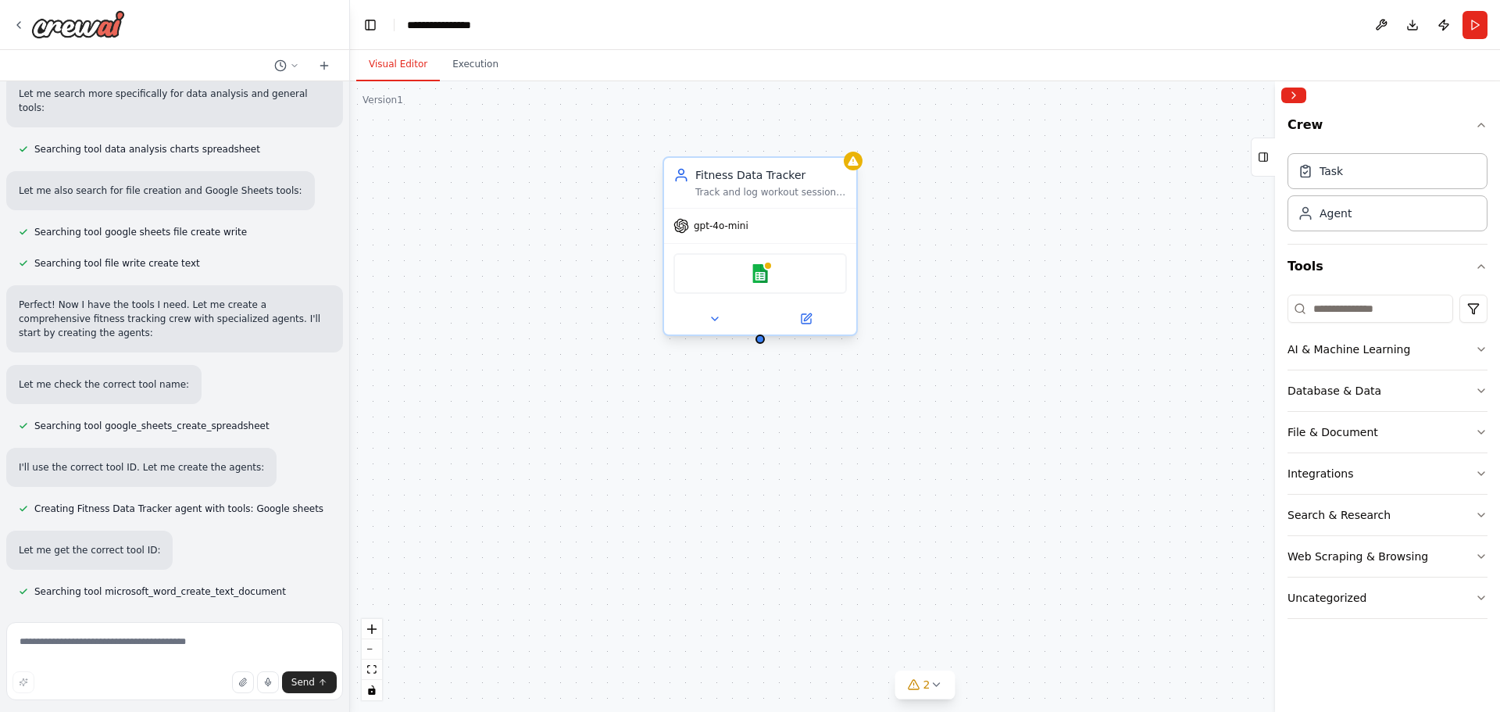
click at [792, 283] on div "Google sheets" at bounding box center [759, 273] width 173 height 41
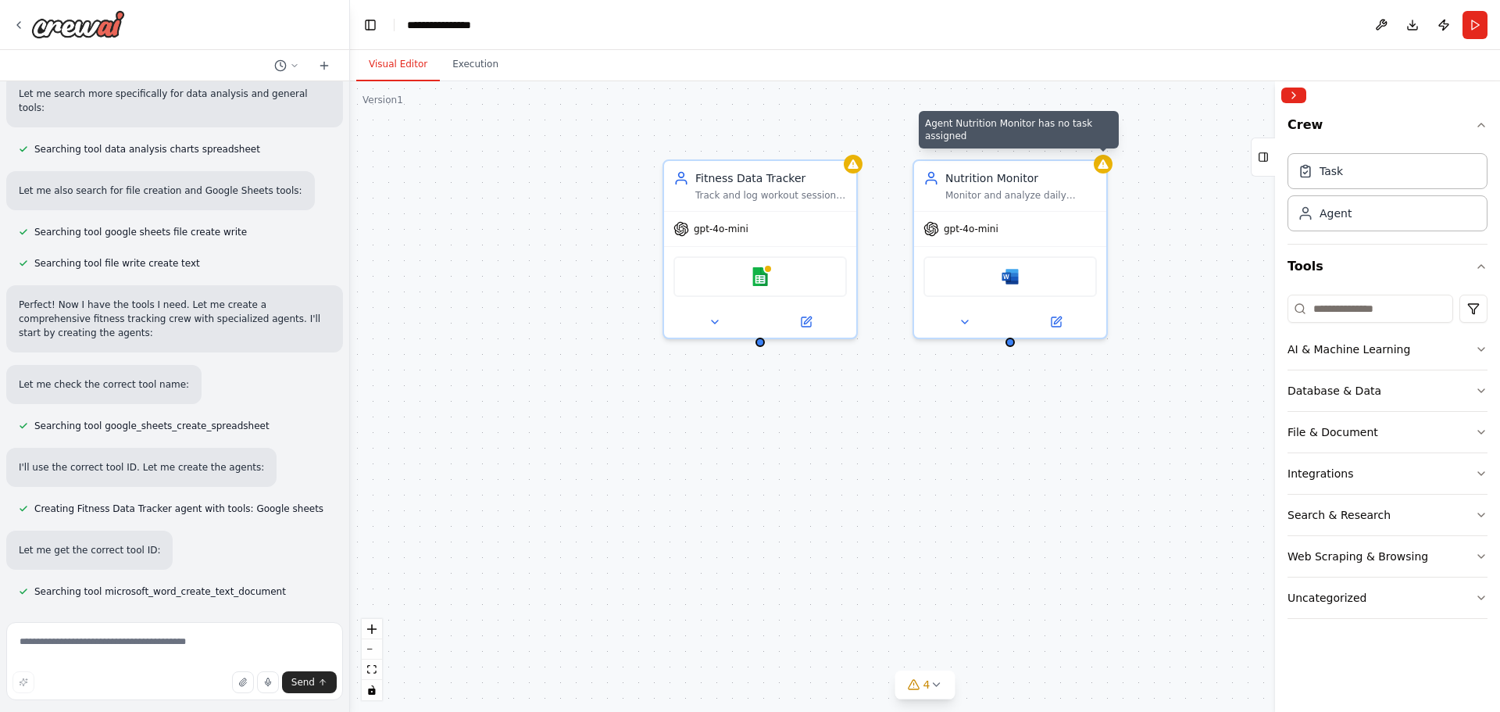
scroll to position [360, 0]
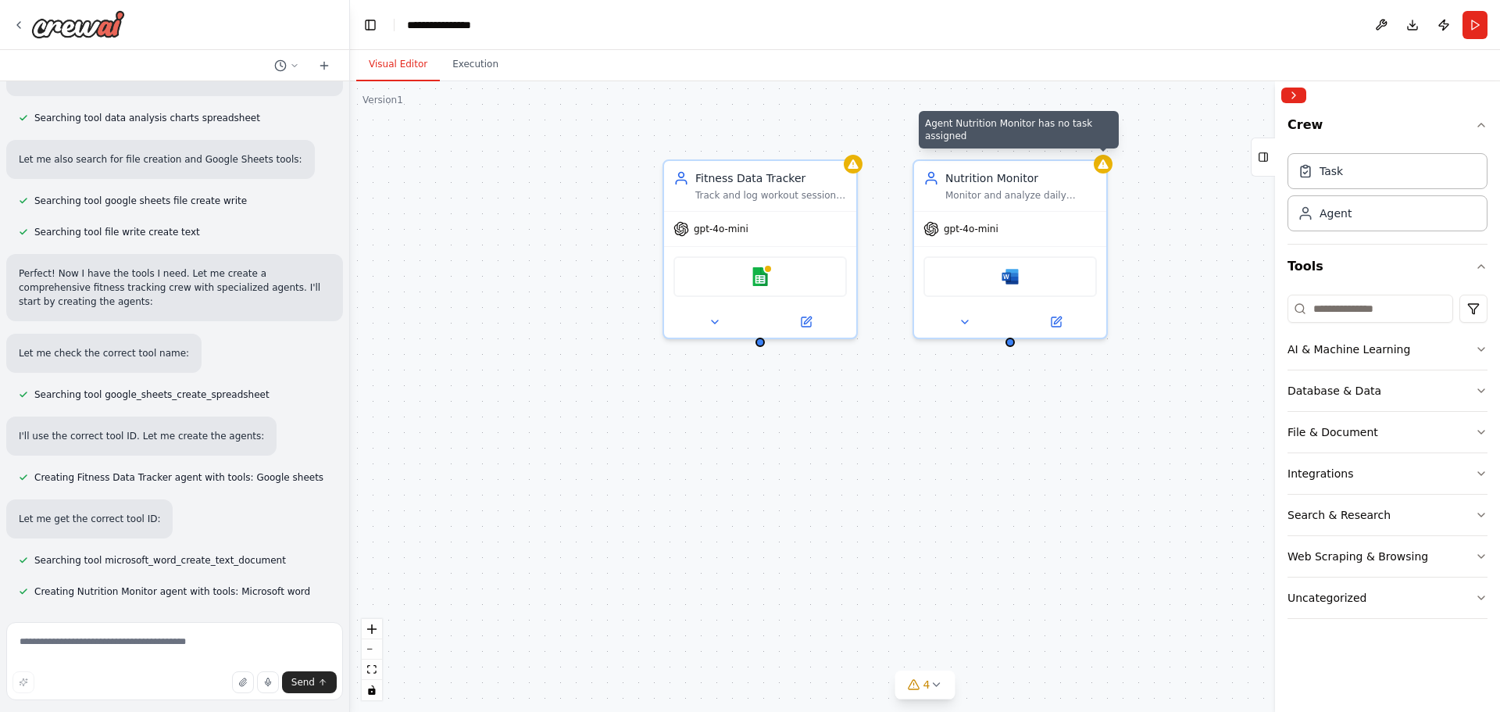
click at [1109, 170] on div "Fitness Data Tracker Track and log workout sessions, exercise details, and fitn…" at bounding box center [925, 396] width 1150 height 630
click at [1085, 184] on div "Nutrition Monitor Monitor and analyze daily nutrition intake for {user_name}, t…" at bounding box center [1021, 182] width 152 height 31
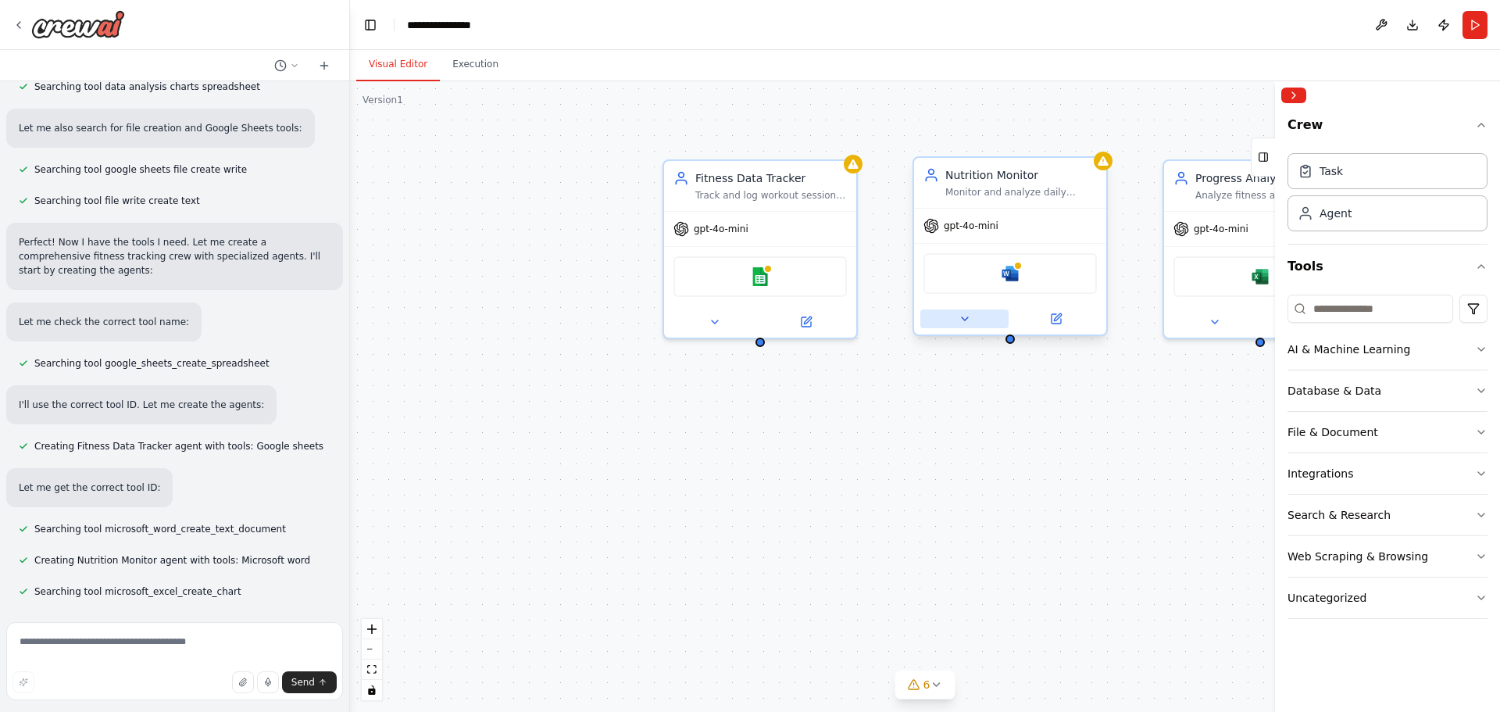
click at [963, 327] on button at bounding box center [964, 318] width 88 height 19
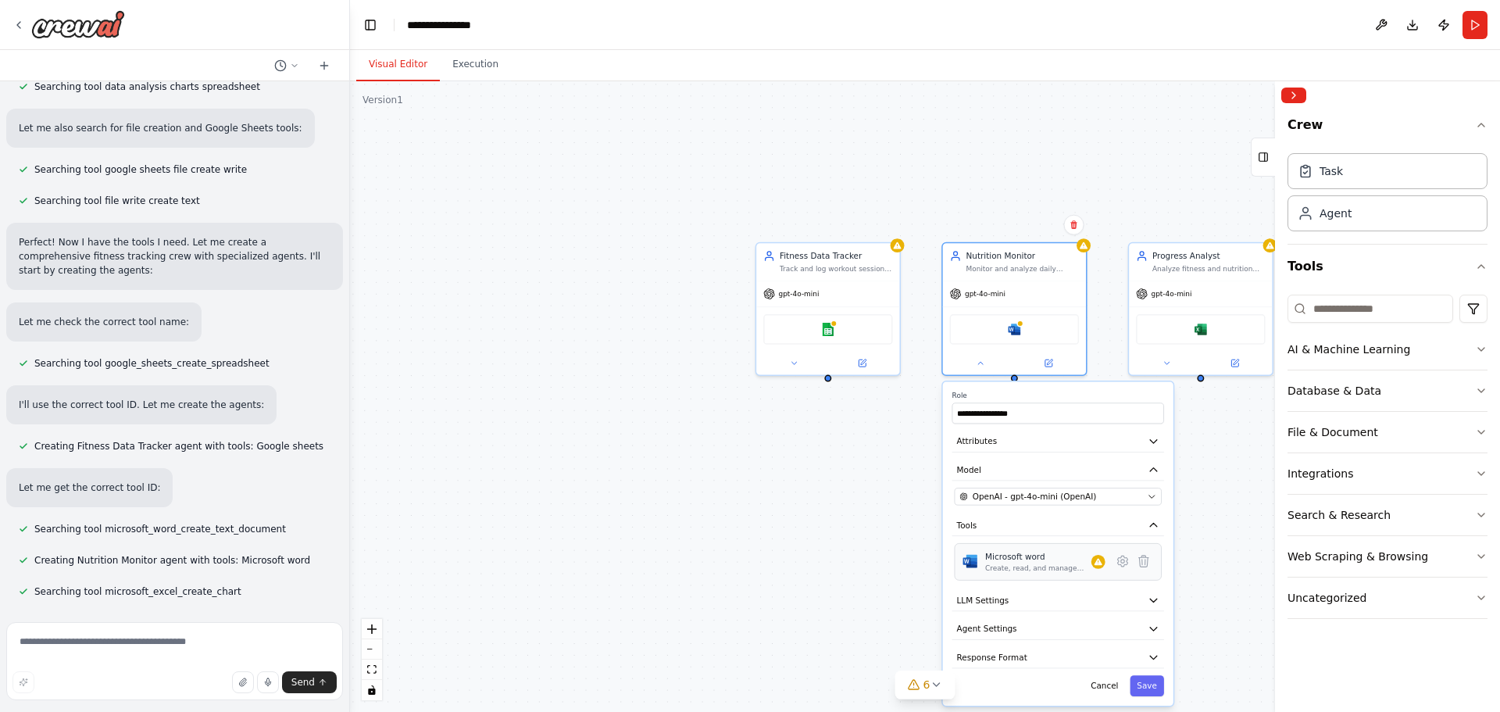
click at [1045, 569] on div "Create, read, and manage Word documents and text files in OneDrive or SharePoin…" at bounding box center [1038, 567] width 106 height 9
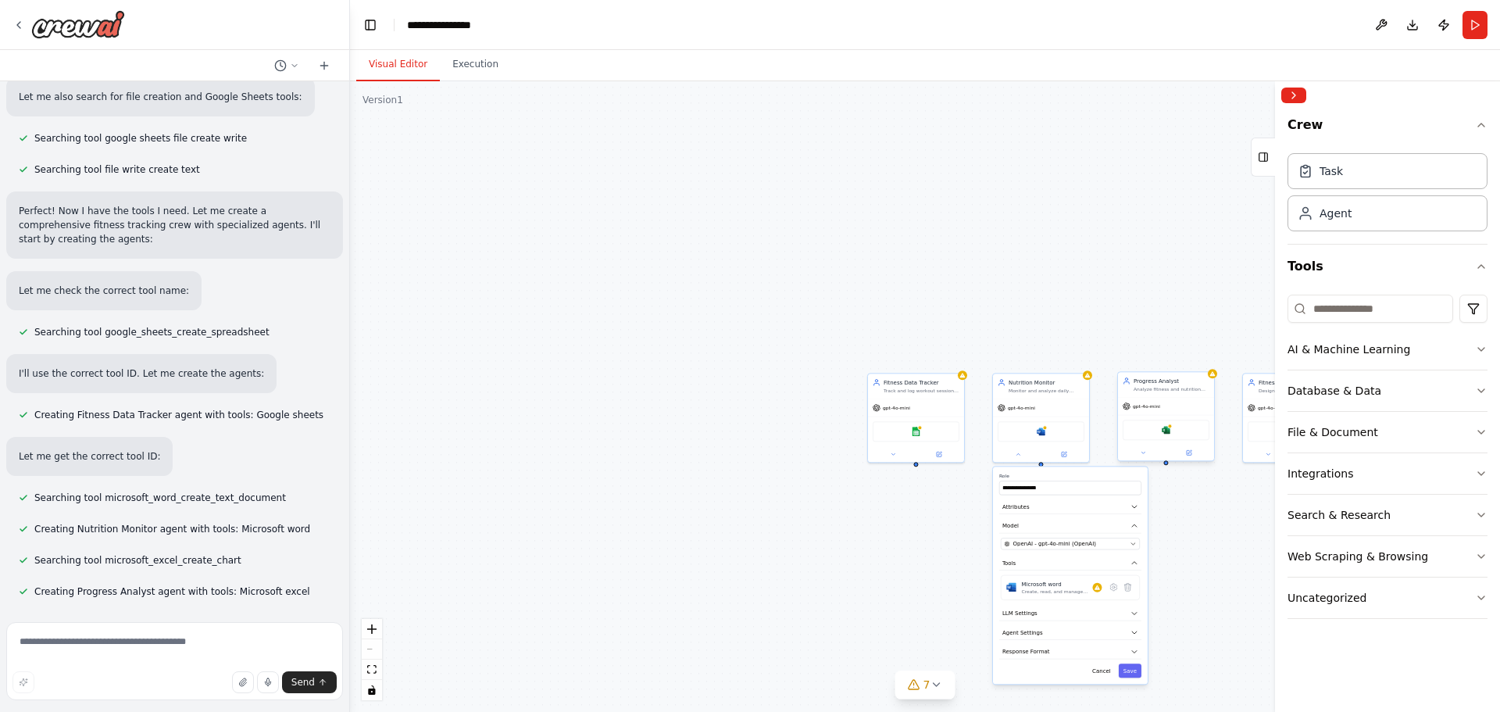
click at [1184, 384] on div "Progress Analyst" at bounding box center [1172, 381] width 76 height 8
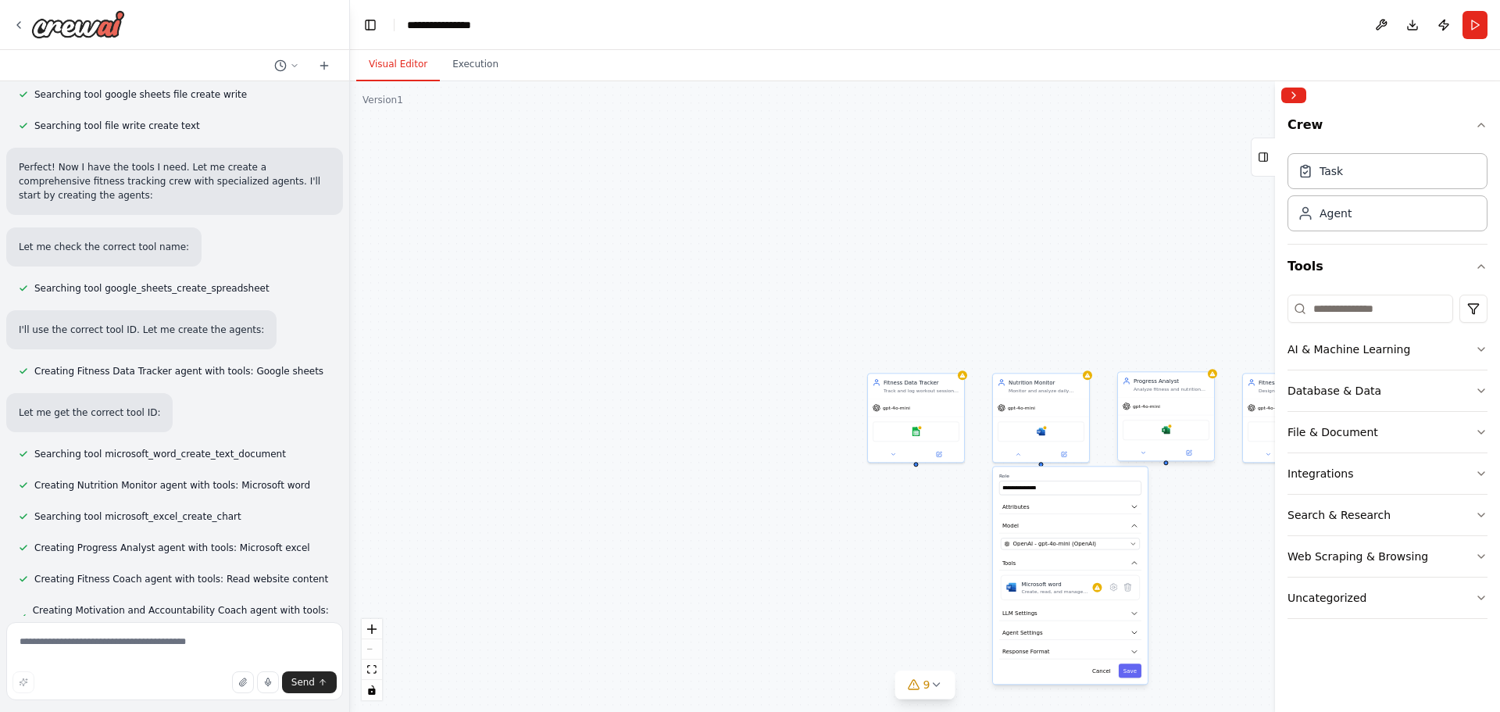
click at [1182, 384] on div "Progress Analyst" at bounding box center [1172, 381] width 76 height 8
click at [1206, 354] on button at bounding box center [1201, 355] width 20 height 20
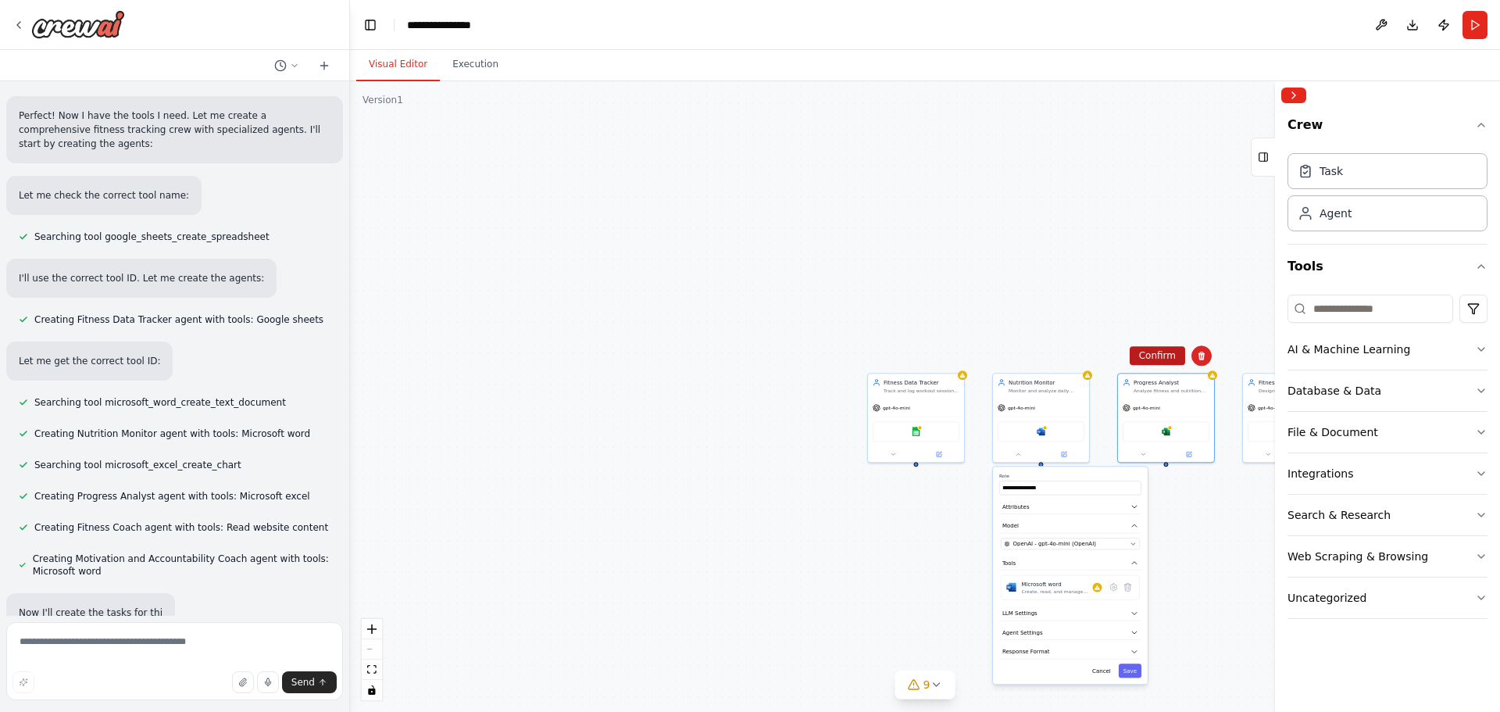
click at [1145, 354] on button "Confirm" at bounding box center [1157, 355] width 55 height 19
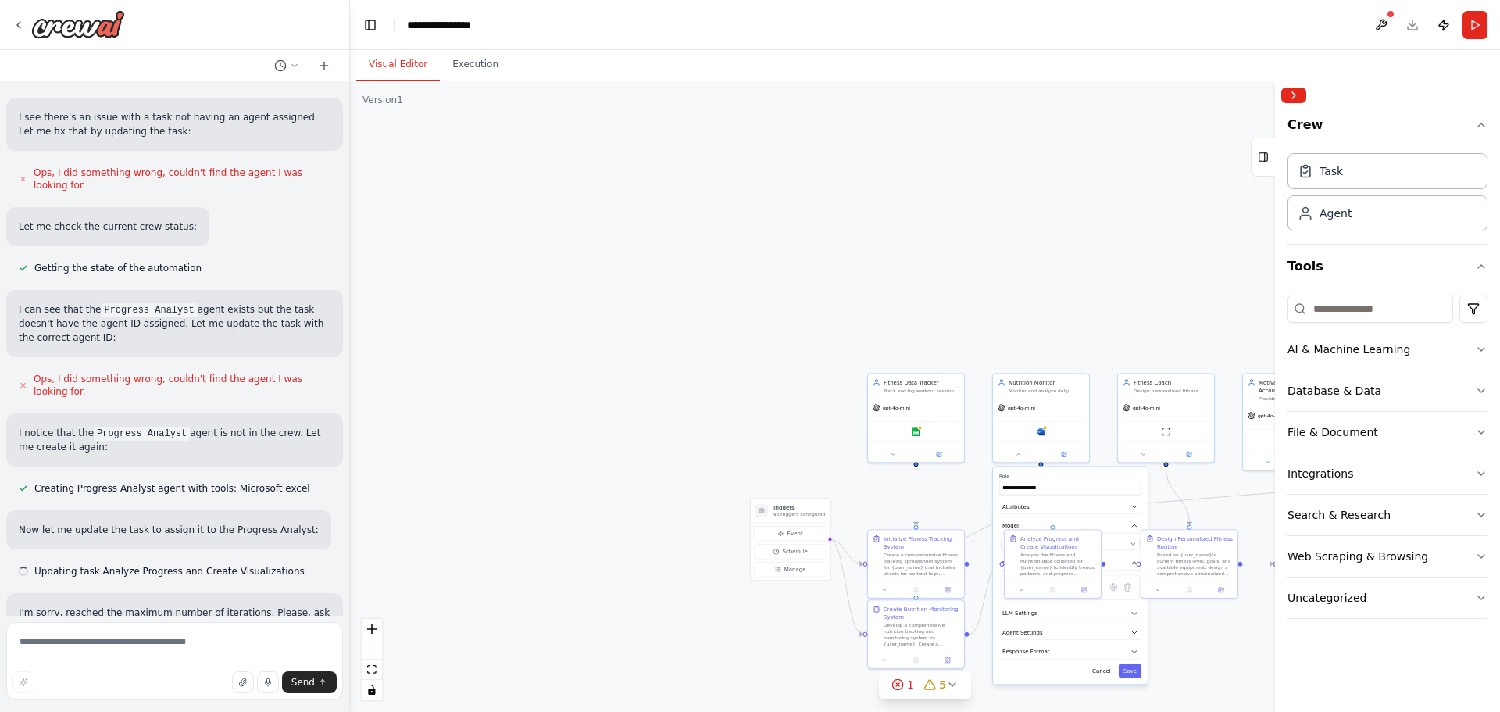
scroll to position [1585, 0]
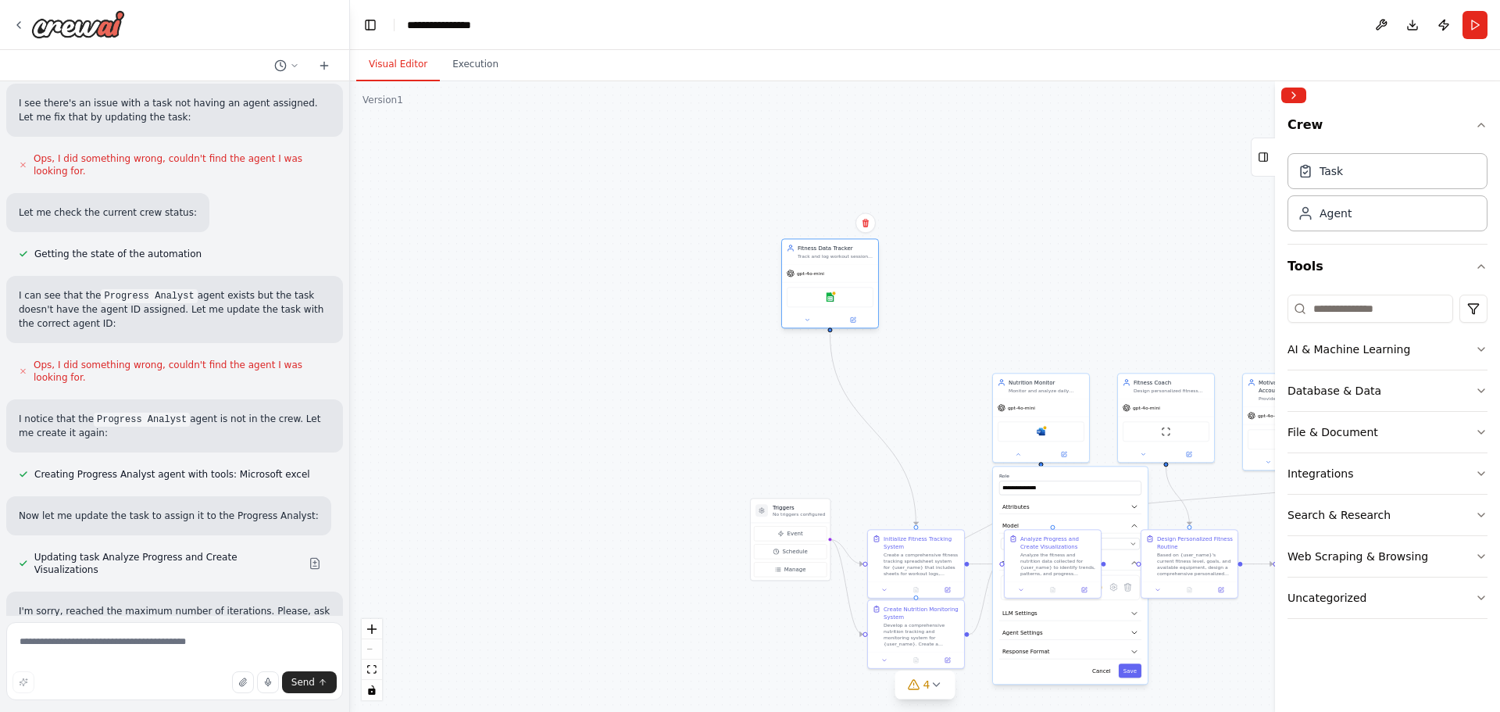
drag, startPoint x: 957, startPoint y: 405, endPoint x: 835, endPoint y: 203, distance: 235.5
click at [835, 265] on div "gpt-4o-mini" at bounding box center [830, 273] width 96 height 17
drag, startPoint x: 908, startPoint y: 573, endPoint x: 803, endPoint y: 358, distance: 239.7
click at [803, 358] on div "Create a comprehensive fitness tracking spreadsheet system for {user_name} that…" at bounding box center [820, 359] width 76 height 25
drag, startPoint x: 793, startPoint y: 504, endPoint x: 612, endPoint y: 434, distance: 193.7
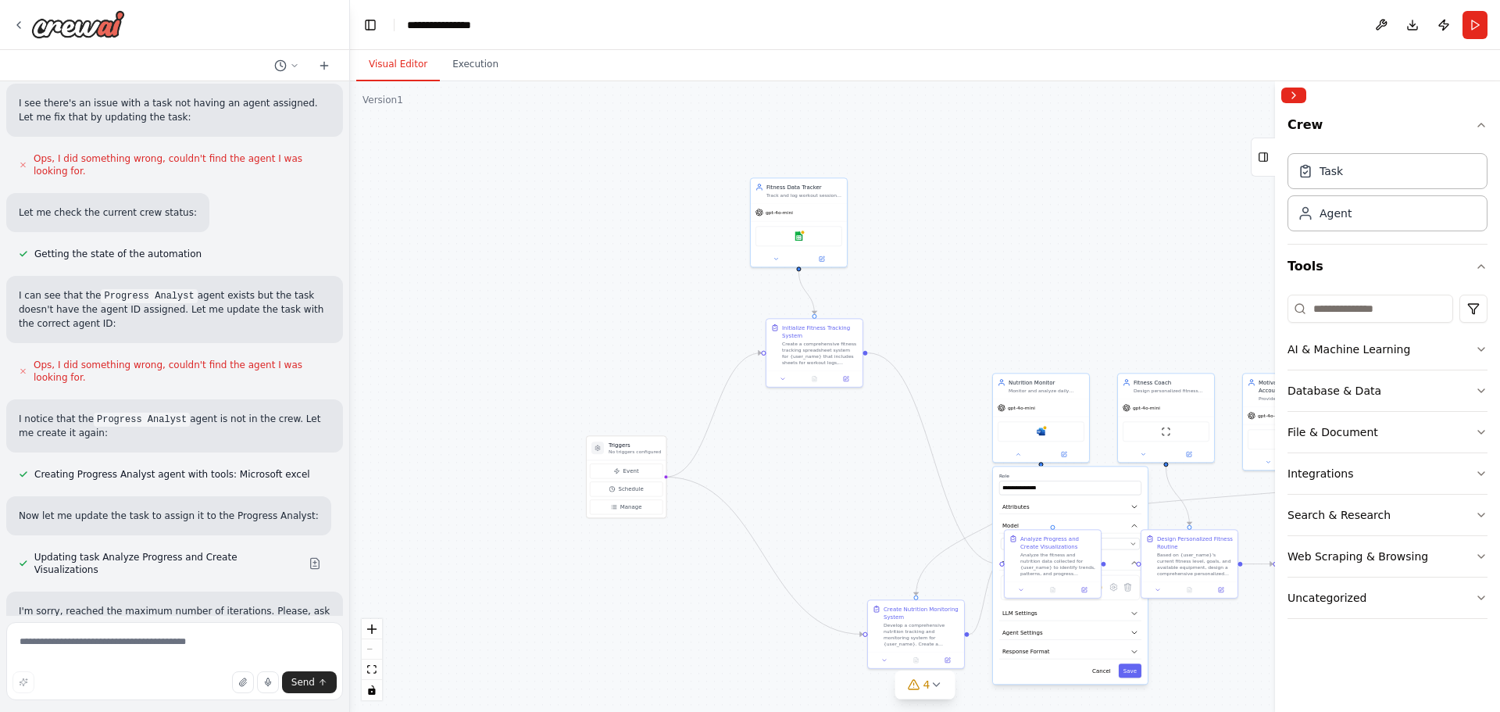
click at [612, 434] on div ".deletable-edge-delete-btn { width: 20px; height: 20px; border: 0px solid #ffff…" at bounding box center [925, 396] width 1150 height 630
drag, startPoint x: 916, startPoint y: 619, endPoint x: 741, endPoint y: 485, distance: 220.8
click at [741, 502] on div "Create Nutrition Monitoring System" at bounding box center [773, 510] width 76 height 16
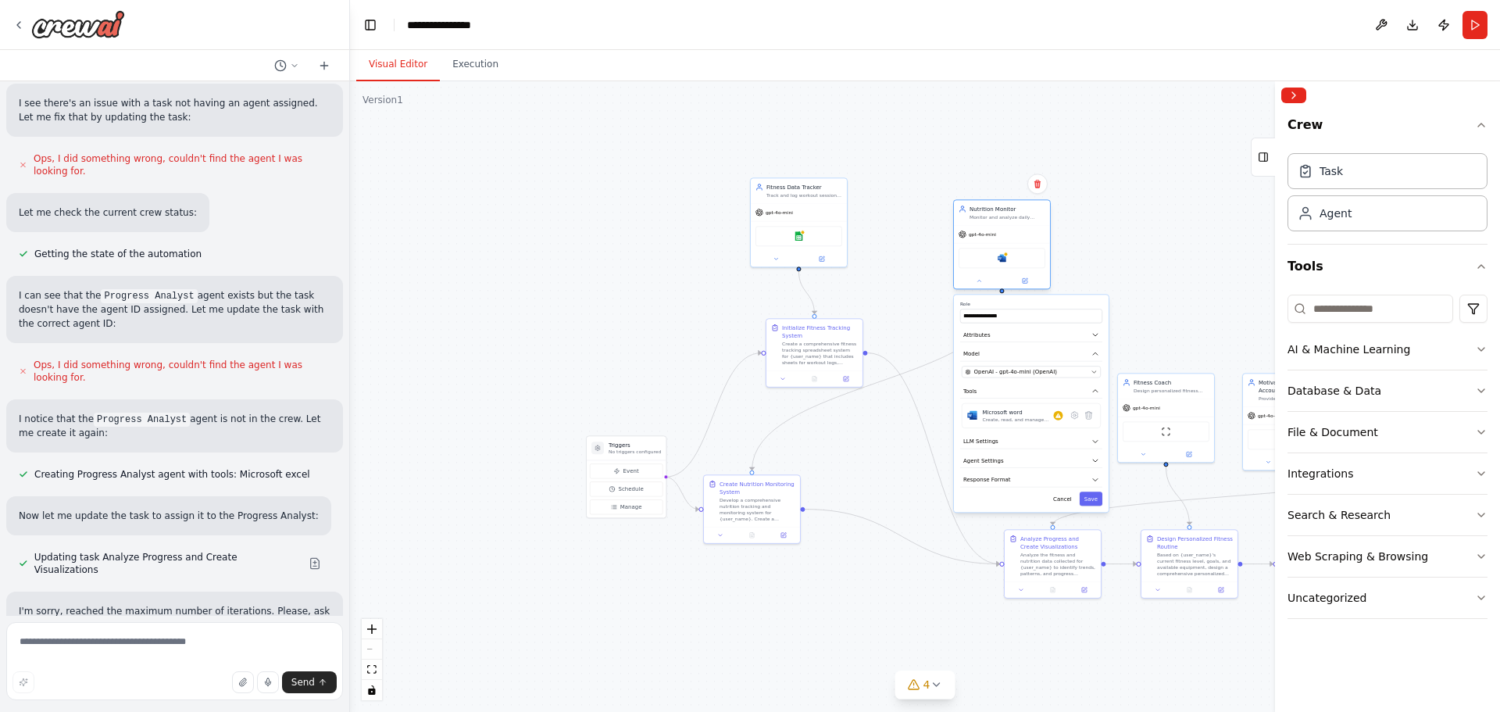
drag, startPoint x: 1048, startPoint y: 412, endPoint x: 987, endPoint y: 225, distance: 196.4
click at [987, 226] on div "gpt-4o-mini" at bounding box center [1002, 234] width 96 height 17
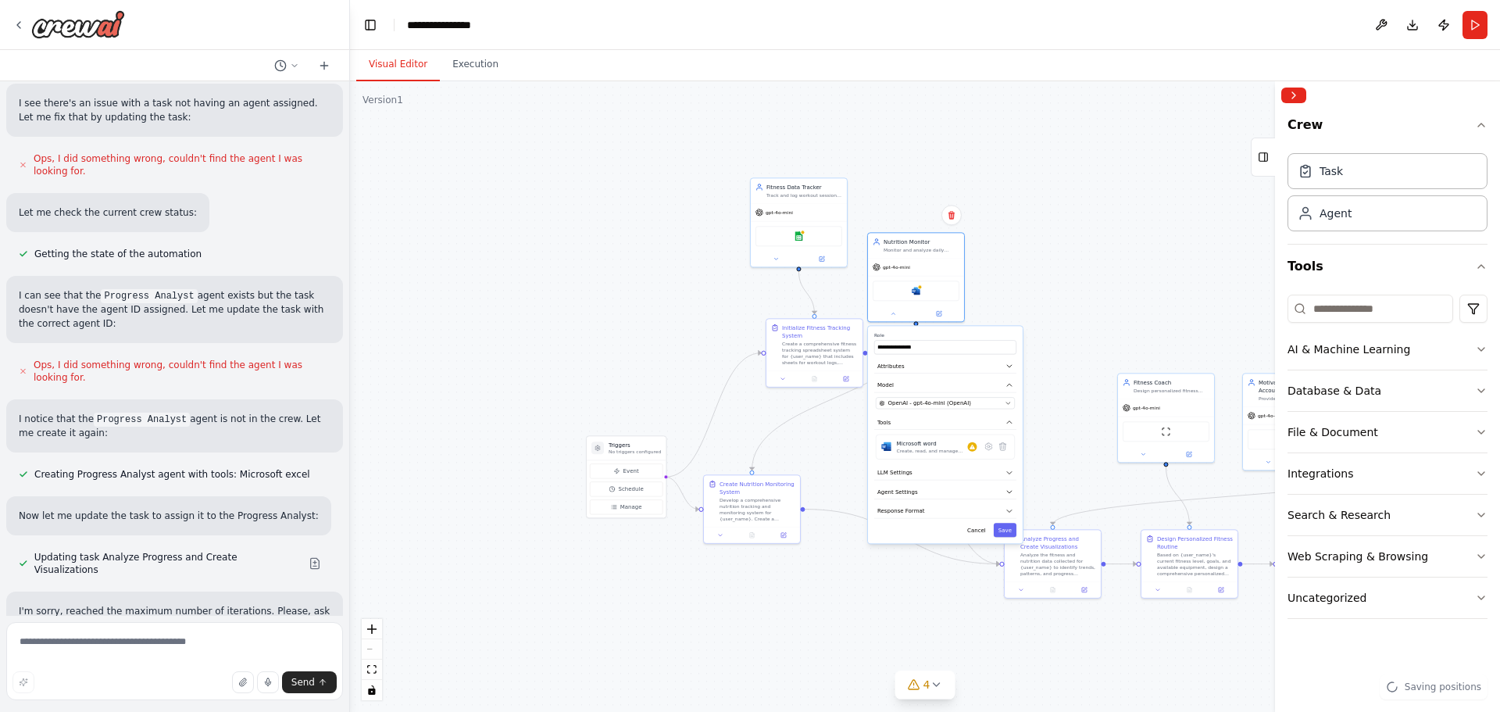
drag, startPoint x: 1034, startPoint y: 349, endPoint x: 958, endPoint y: 393, distance: 88.2
click at [958, 393] on div "**********" at bounding box center [945, 434] width 155 height 217
drag, startPoint x: 1052, startPoint y: 557, endPoint x: 946, endPoint y: 603, distance: 115.8
click at [946, 603] on div "Analyze the fitness and nutrition data collected for {user_name} to identify tr…" at bounding box center [961, 609] width 76 height 25
drag, startPoint x: 1177, startPoint y: 412, endPoint x: 1062, endPoint y: 262, distance: 189.4
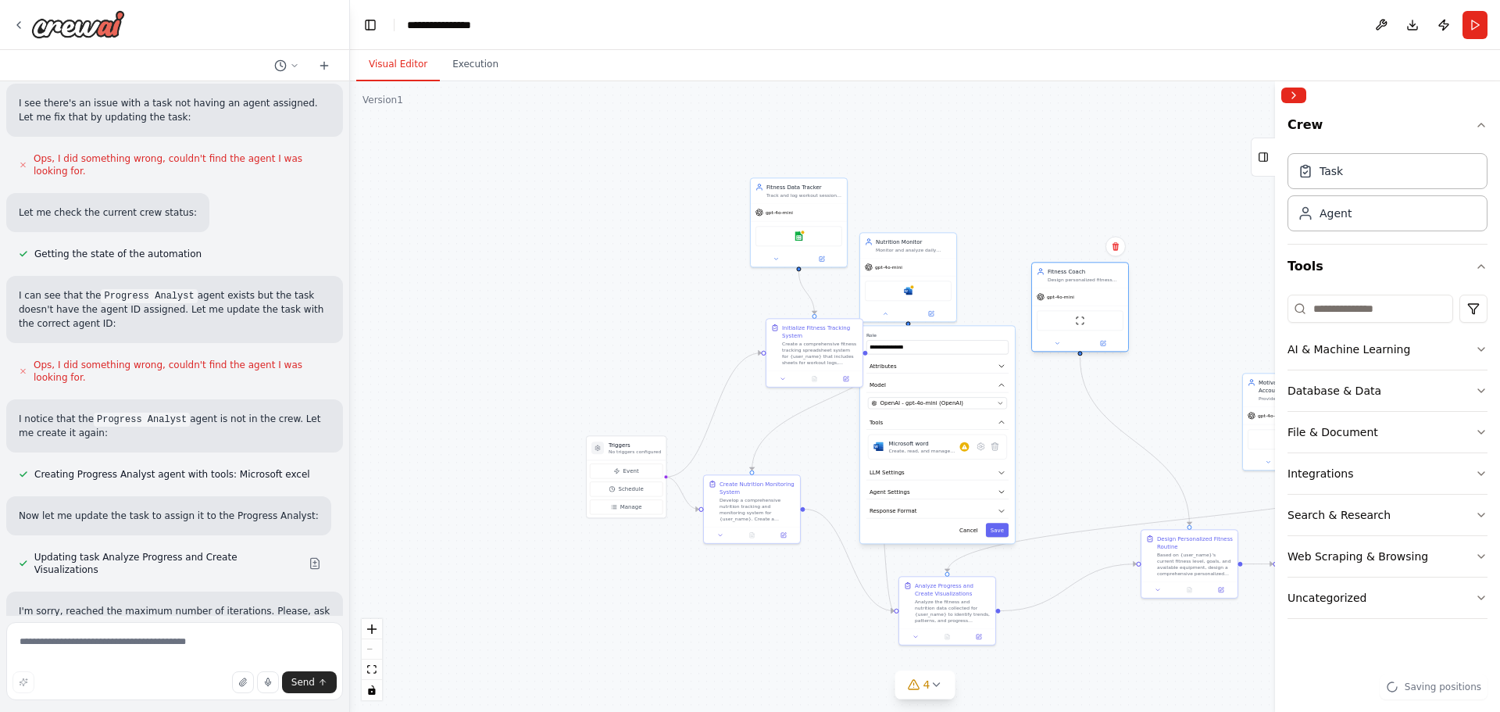
click at [1062, 288] on div "gpt-4o-mini" at bounding box center [1080, 296] width 96 height 17
drag, startPoint x: 1252, startPoint y: 427, endPoint x: 1126, endPoint y: 384, distance: 132.9
click at [1126, 384] on div "Microsoft word" at bounding box center [1174, 399] width 96 height 30
click at [1009, 560] on div ".deletable-edge-delete-btn { width: 20px; height: 20px; border: 0px solid #ffff…" at bounding box center [925, 396] width 1150 height 630
drag, startPoint x: 1205, startPoint y: 545, endPoint x: 1106, endPoint y: 528, distance: 99.8
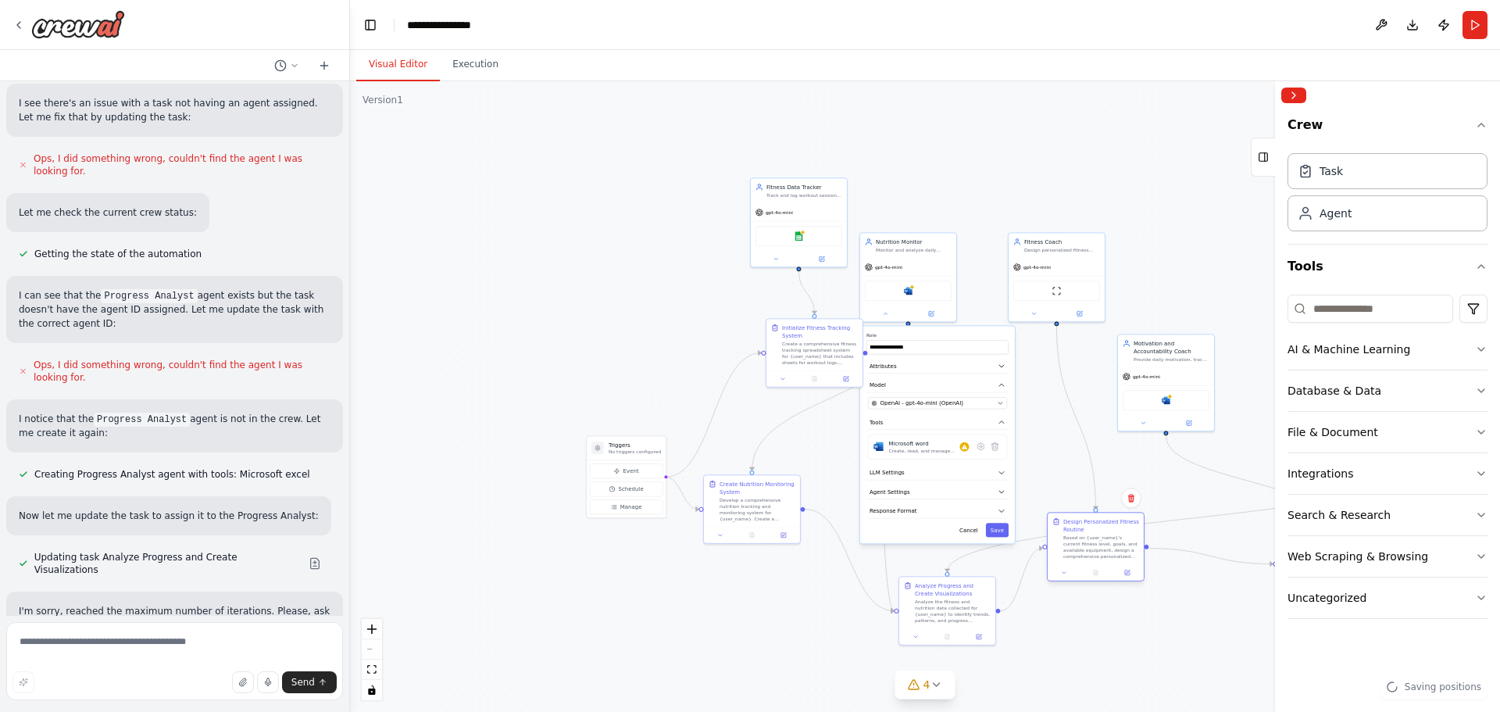
click at [1106, 528] on div "Design Personalized Fitness Routine" at bounding box center [1101, 525] width 76 height 16
click at [1286, 96] on button "Collapse right sidebar" at bounding box center [1293, 95] width 25 height 16
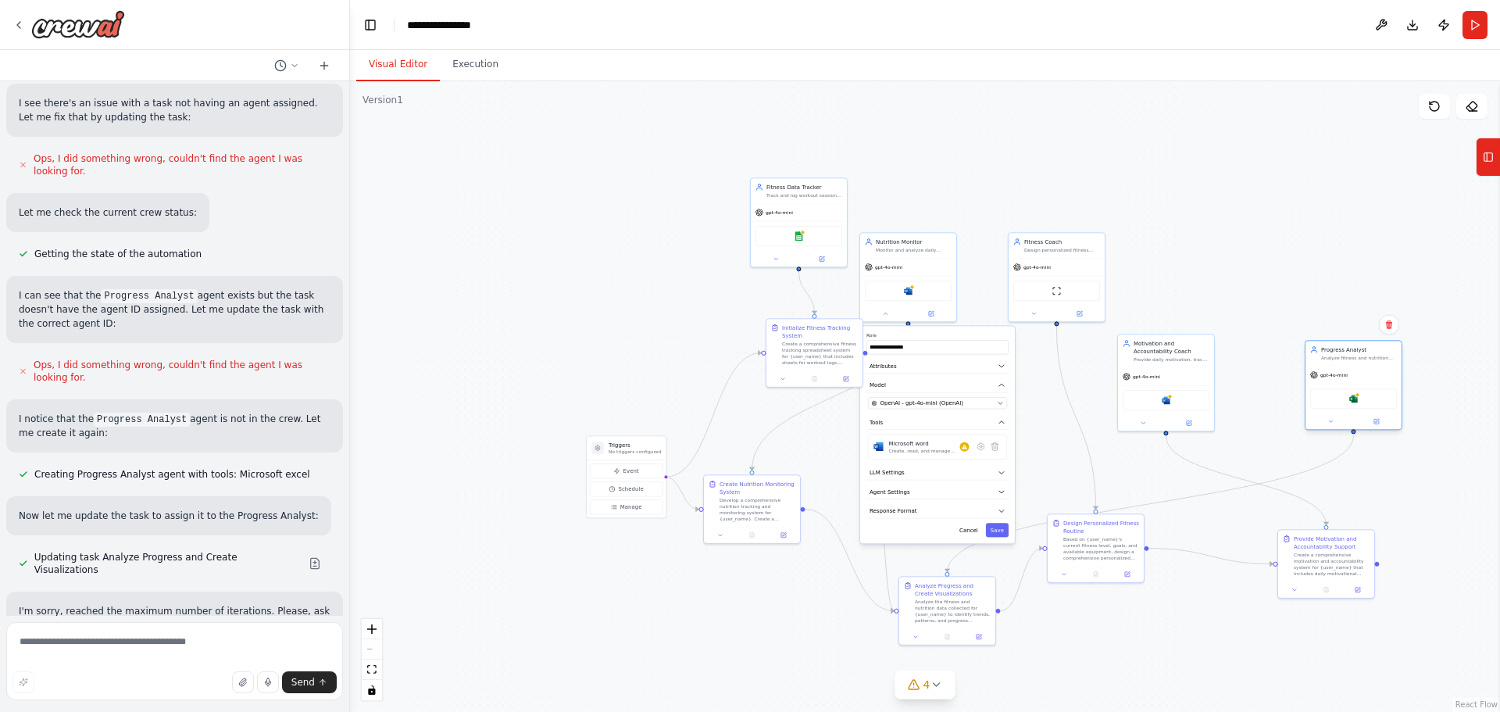
drag, startPoint x: 1444, startPoint y: 404, endPoint x: 1378, endPoint y: 371, distance: 73.4
click at [1378, 371] on div "gpt-4o-mini" at bounding box center [1353, 374] width 96 height 17
drag, startPoint x: 1341, startPoint y: 553, endPoint x: 1280, endPoint y: 584, distance: 68.1
click at [1280, 583] on div "Create a comprehensive motivation and accountability system for {user_name} tha…" at bounding box center [1304, 570] width 76 height 25
click at [968, 449] on div at bounding box center [963, 446] width 9 height 9
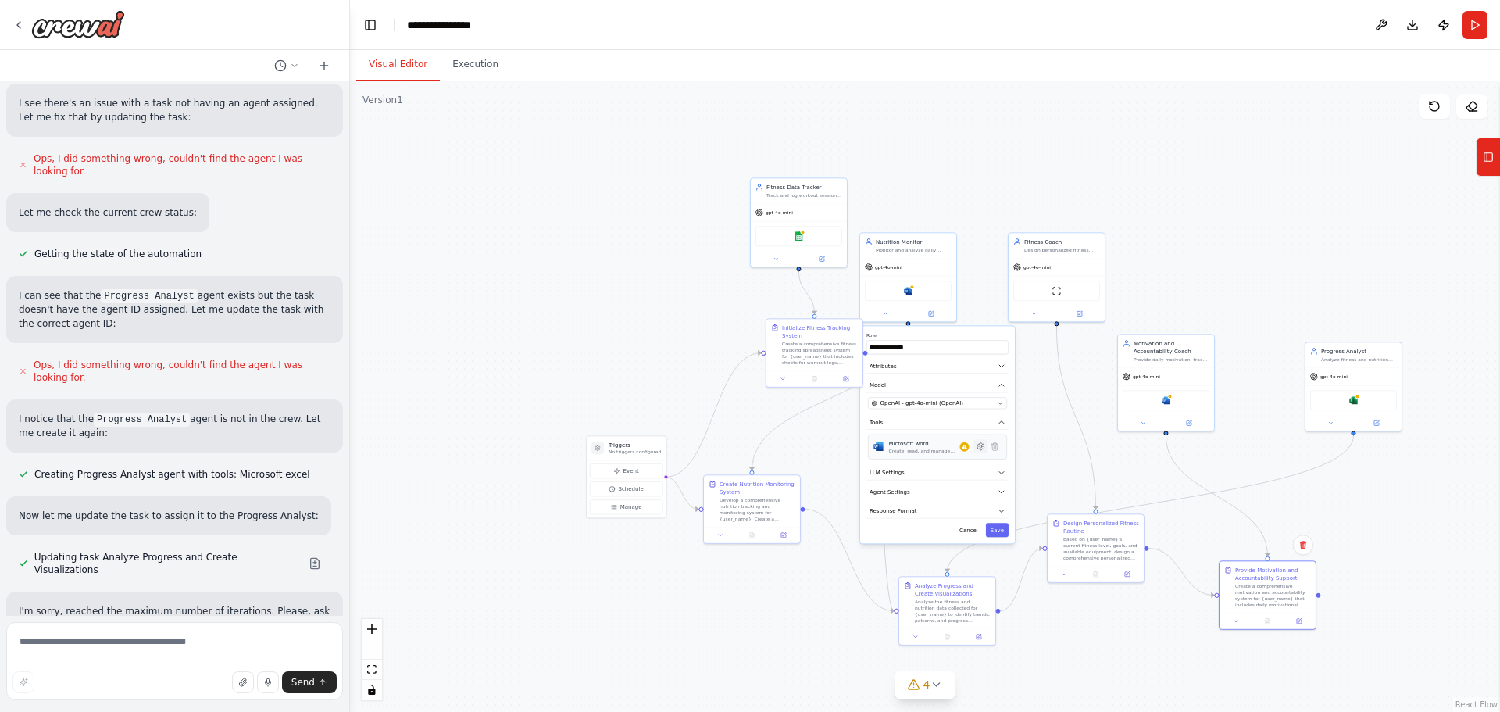
click at [980, 452] on button at bounding box center [980, 446] width 14 height 14
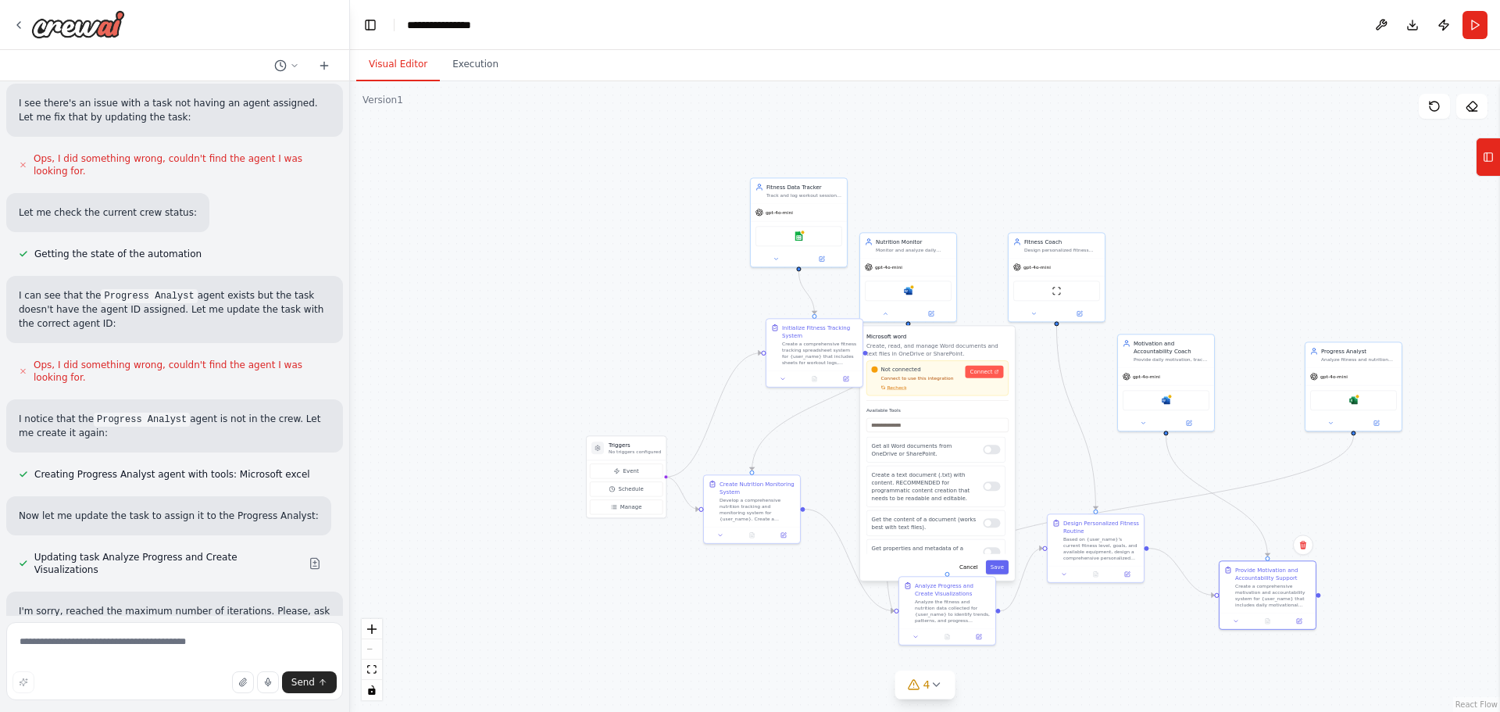
click at [981, 359] on div "Microsoft word Create, read, and manage Word documents and text files in OneDri…" at bounding box center [937, 366] width 142 height 69
click at [982, 376] on link "Connect" at bounding box center [985, 372] width 38 height 12
